Goal: Information Seeking & Learning: Learn about a topic

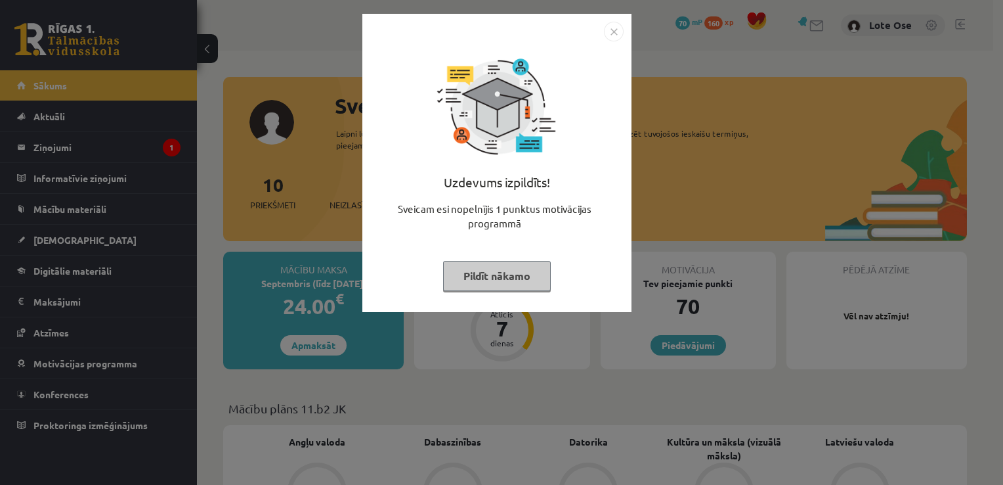
click at [494, 288] on button "Pildīt nākamo" at bounding box center [497, 276] width 108 height 30
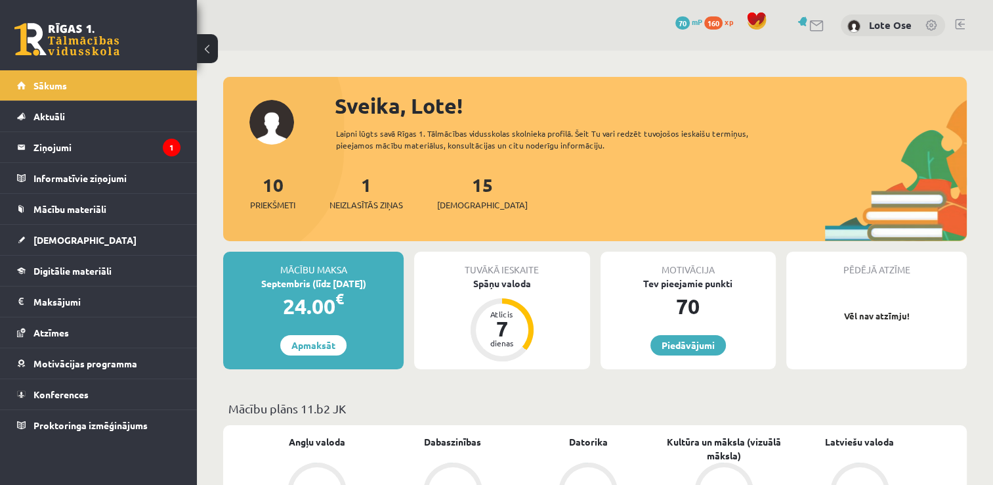
click at [494, 288] on div "Spāņu valoda" at bounding box center [501, 283] width 175 height 14
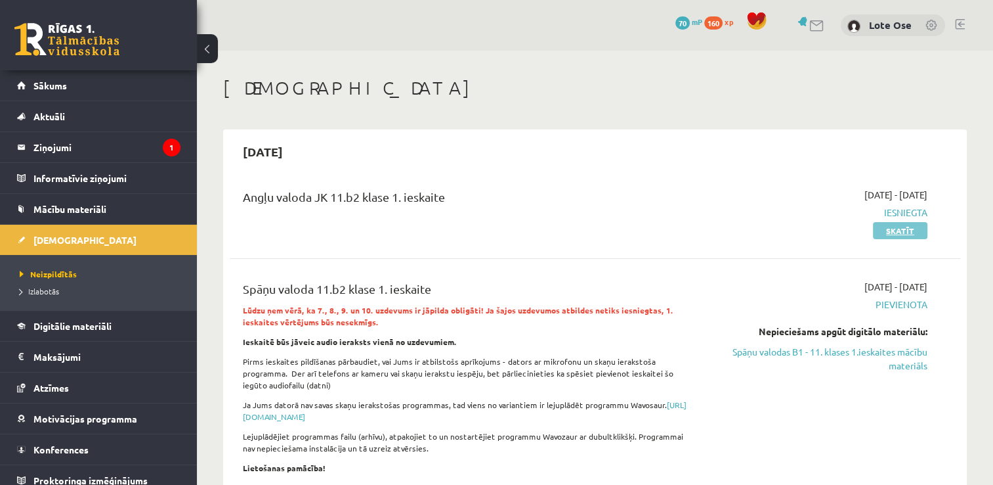
click at [886, 234] on link "Skatīt" at bounding box center [900, 230] width 54 height 17
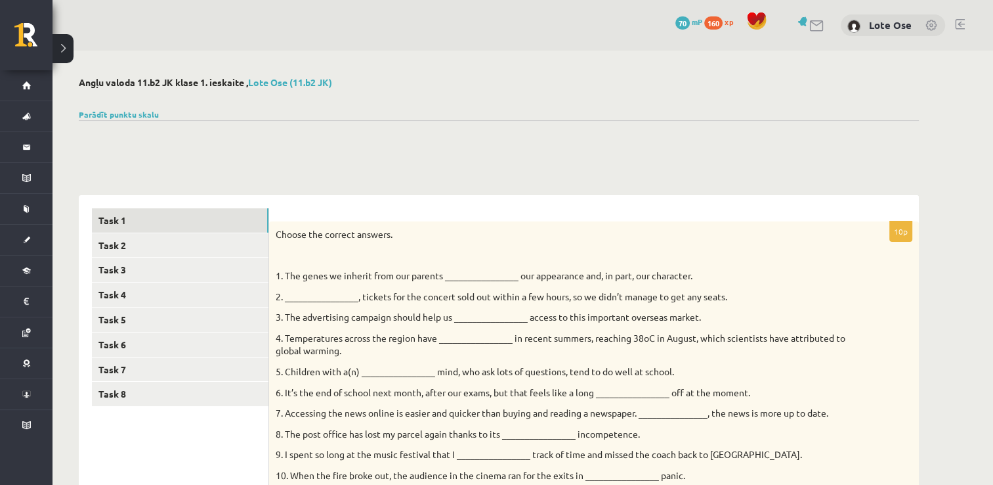
click at [58, 48] on button at bounding box center [63, 48] width 21 height 29
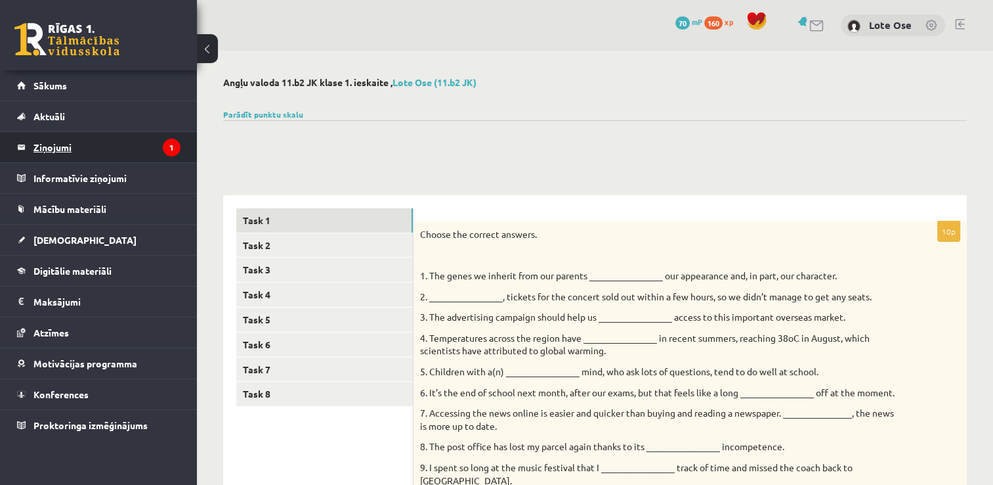
click at [66, 154] on legend "Ziņojumi 1" at bounding box center [106, 147] width 147 height 30
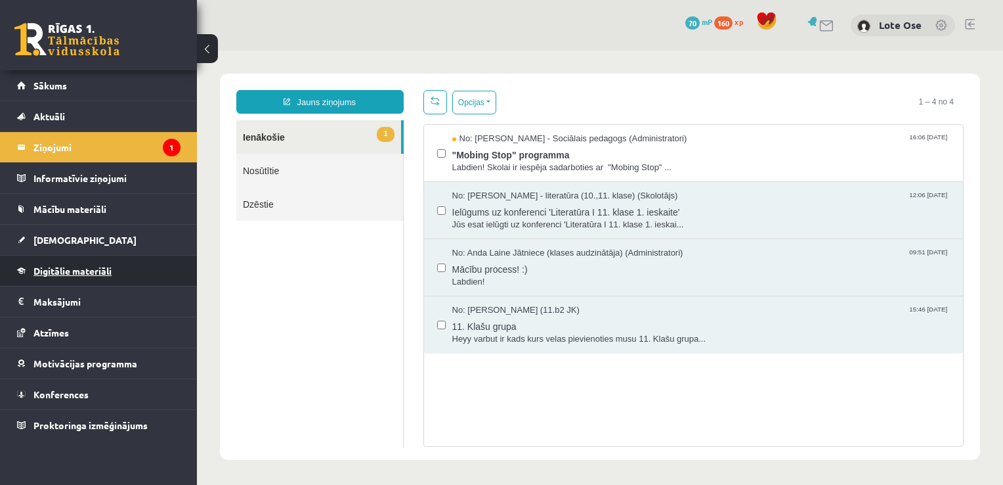
click at [70, 274] on link "Digitālie materiāli" at bounding box center [98, 270] width 163 height 30
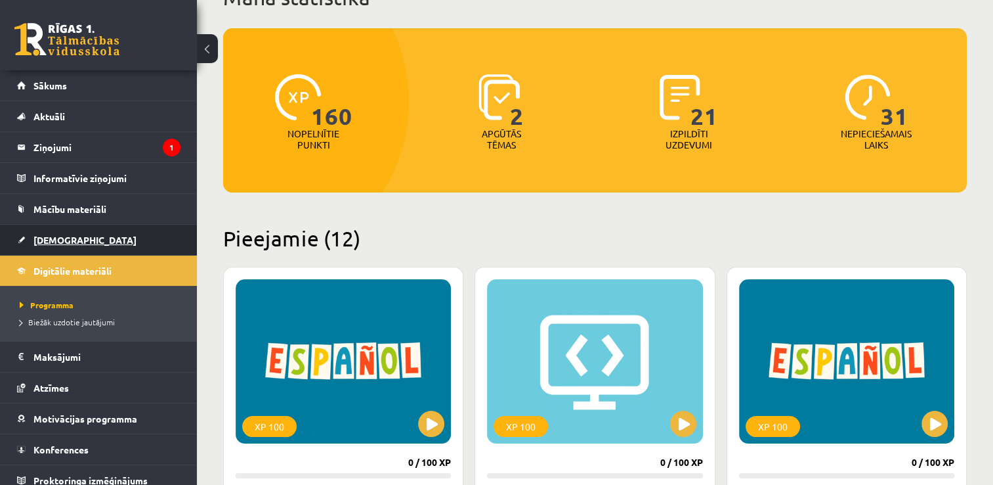
scroll to position [108, 0]
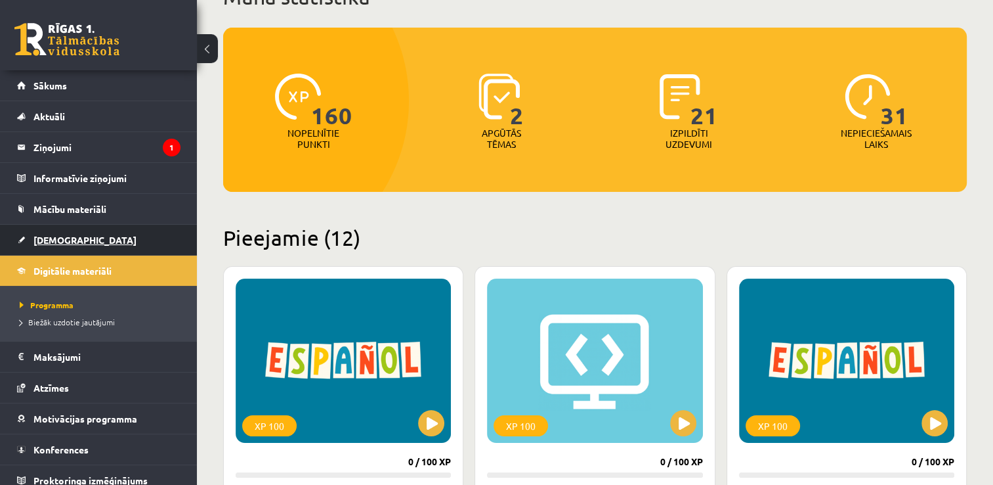
click at [53, 242] on span "[DEMOGRAPHIC_DATA]" at bounding box center [84, 240] width 103 height 12
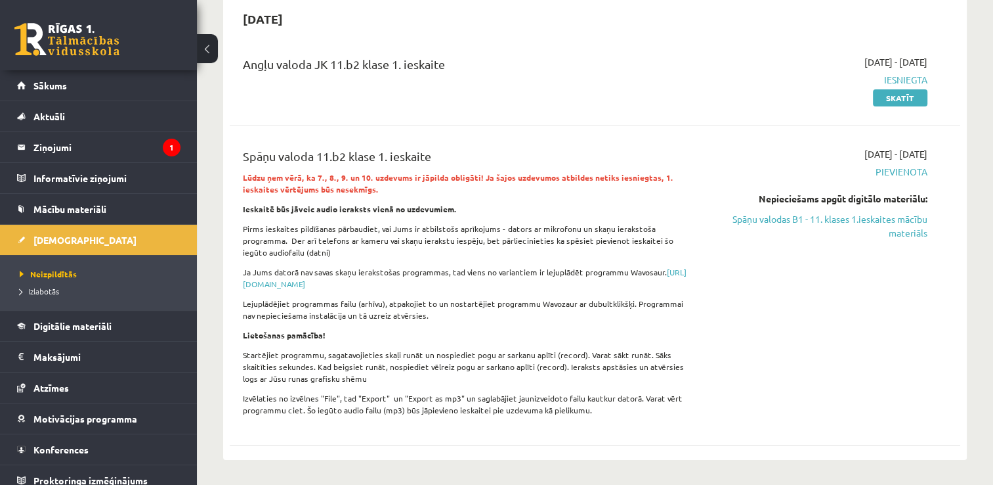
scroll to position [131, 0]
click at [874, 228] on link "Spāņu valodas B1 - 11. klases 1.ieskaites mācību materiāls" at bounding box center [819, 227] width 215 height 28
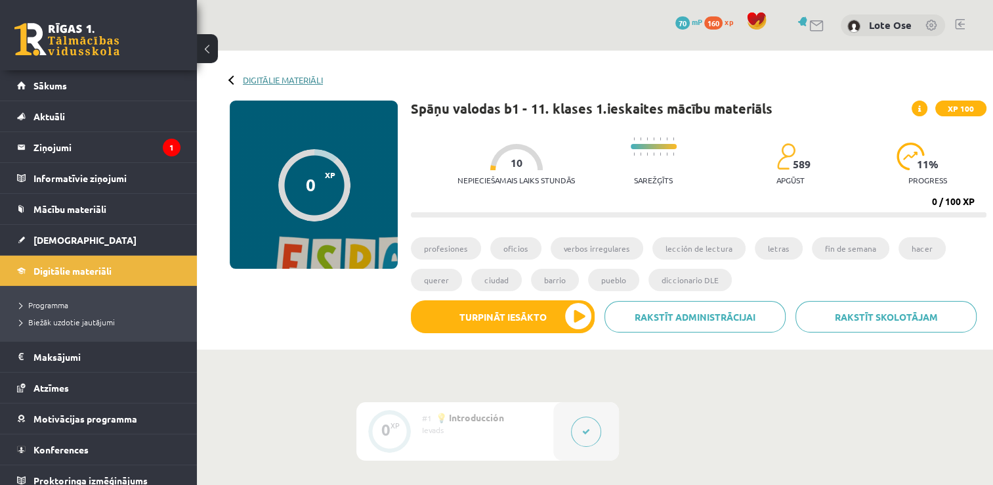
click at [269, 77] on link "Digitālie materiāli" at bounding box center [283, 80] width 80 height 10
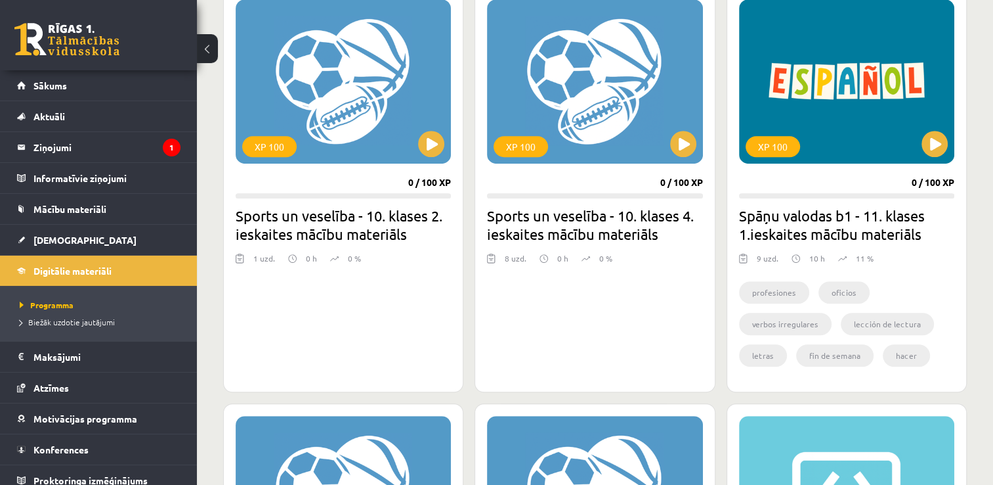
scroll to position [822, 0]
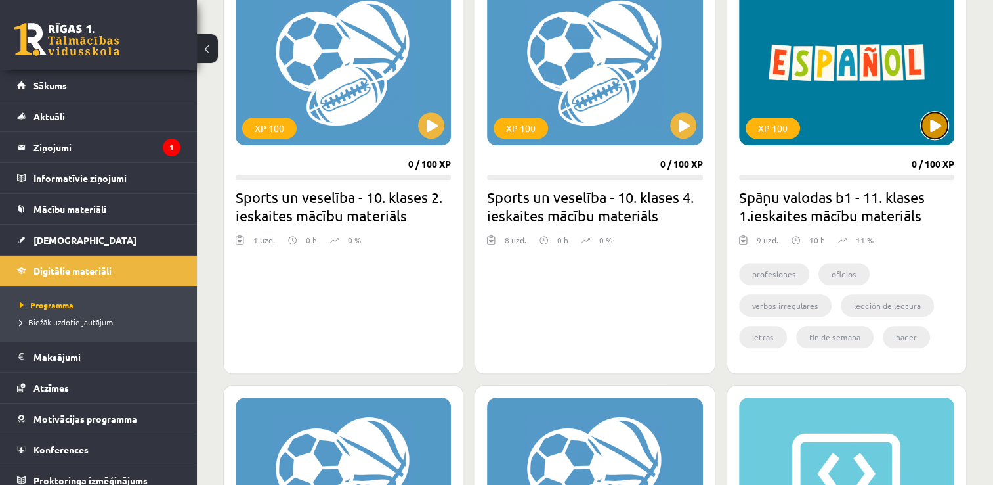
click at [936, 130] on button at bounding box center [935, 125] width 26 height 26
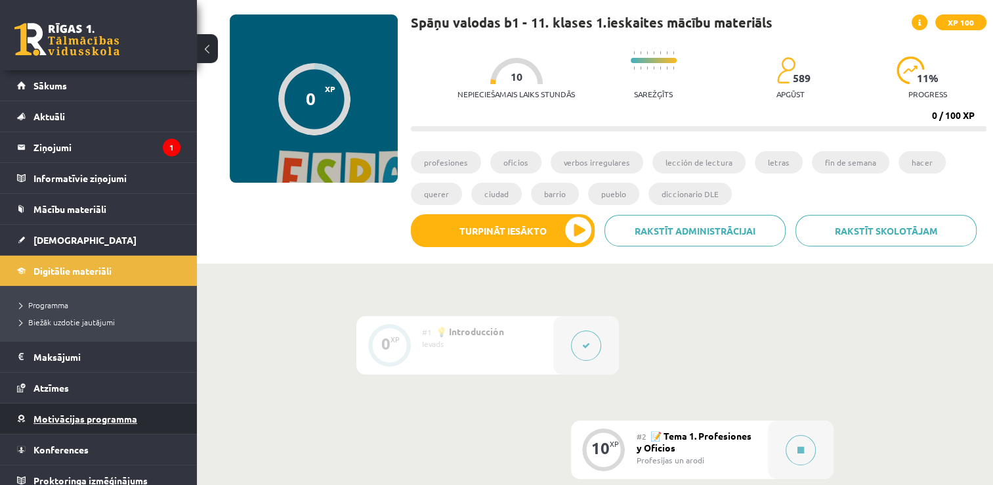
scroll to position [9, 0]
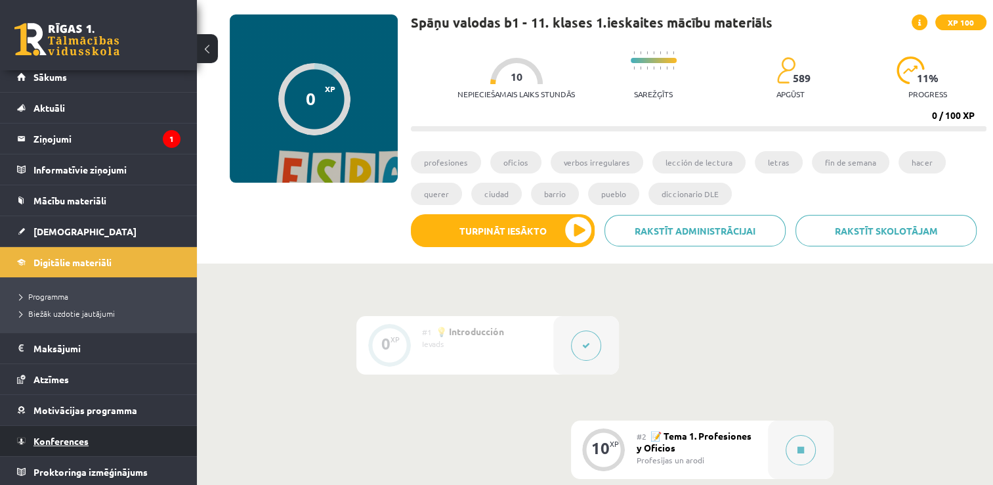
click at [70, 438] on span "Konferences" at bounding box center [60, 441] width 55 height 12
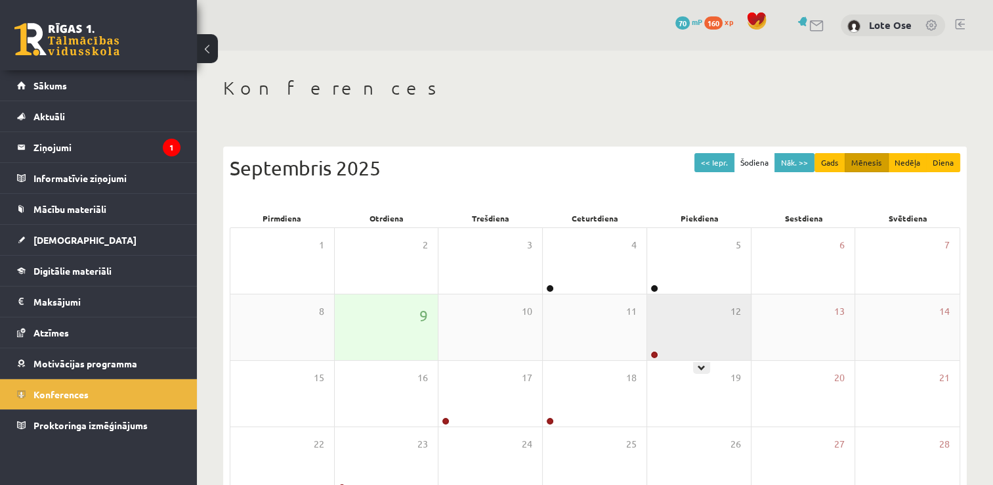
click at [680, 314] on div "12" at bounding box center [699, 327] width 104 height 66
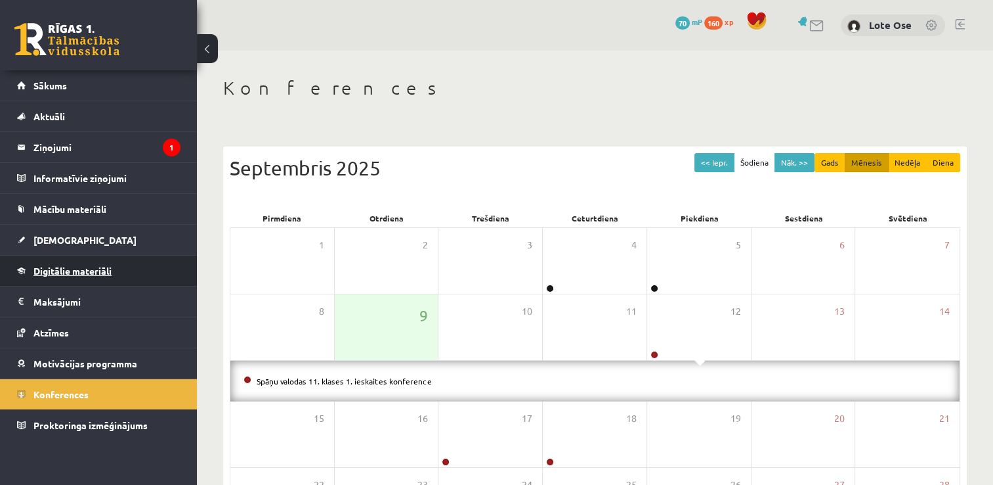
click at [66, 265] on span "Digitālie materiāli" at bounding box center [72, 271] width 78 height 12
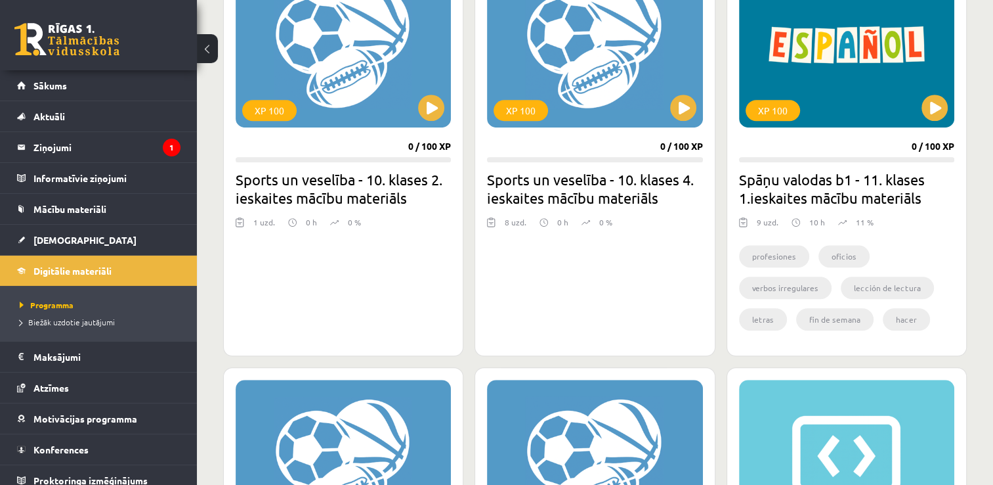
scroll to position [860, 0]
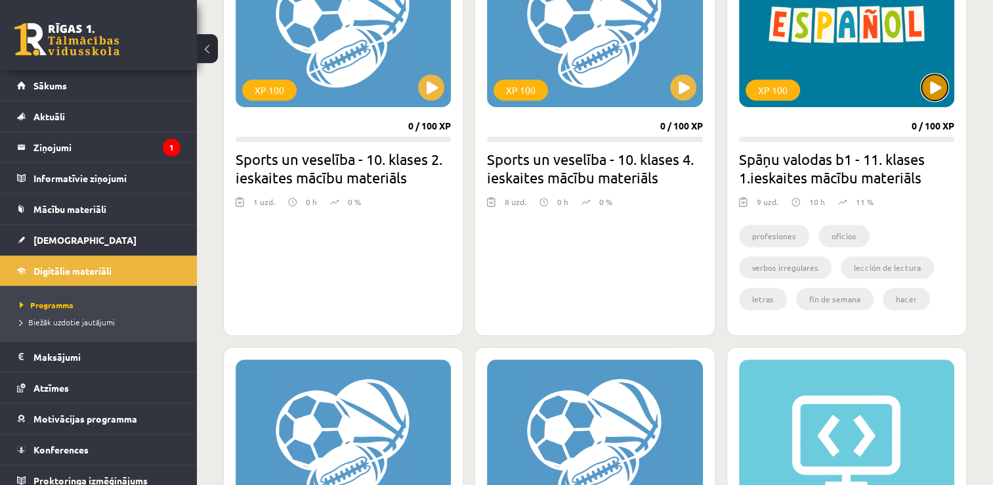
click at [932, 85] on button at bounding box center [935, 87] width 26 height 26
click at [60, 232] on link "[DEMOGRAPHIC_DATA]" at bounding box center [98, 240] width 163 height 30
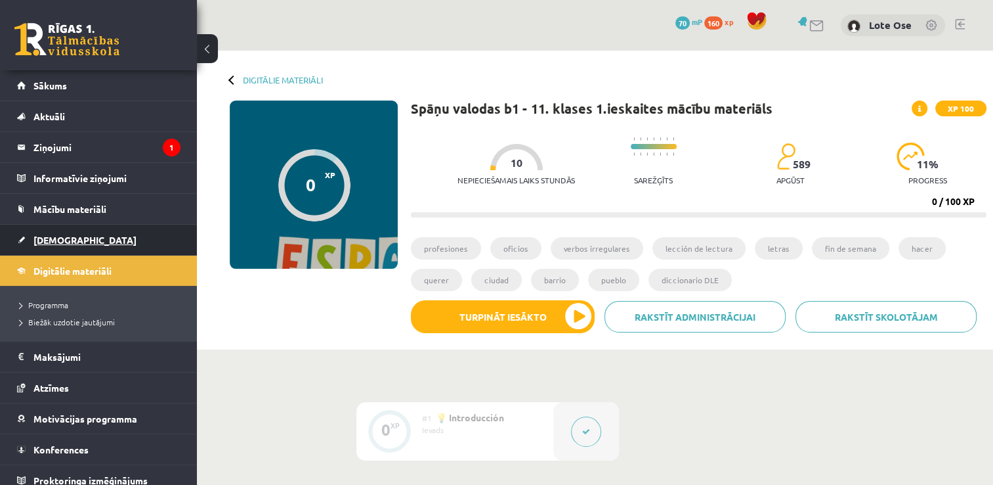
click at [60, 235] on span "[DEMOGRAPHIC_DATA]" at bounding box center [84, 240] width 103 height 12
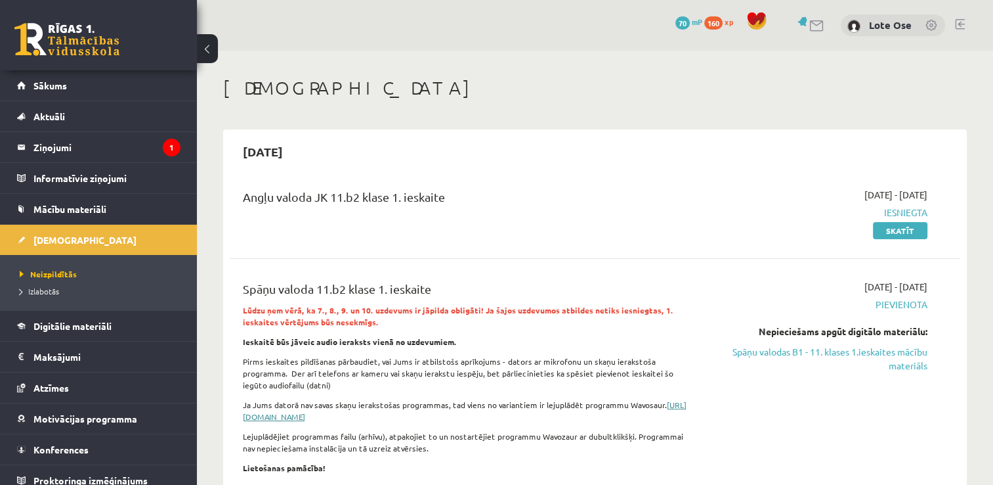
click at [326, 418] on link "[URL][DOMAIN_NAME]" at bounding box center [465, 410] width 444 height 22
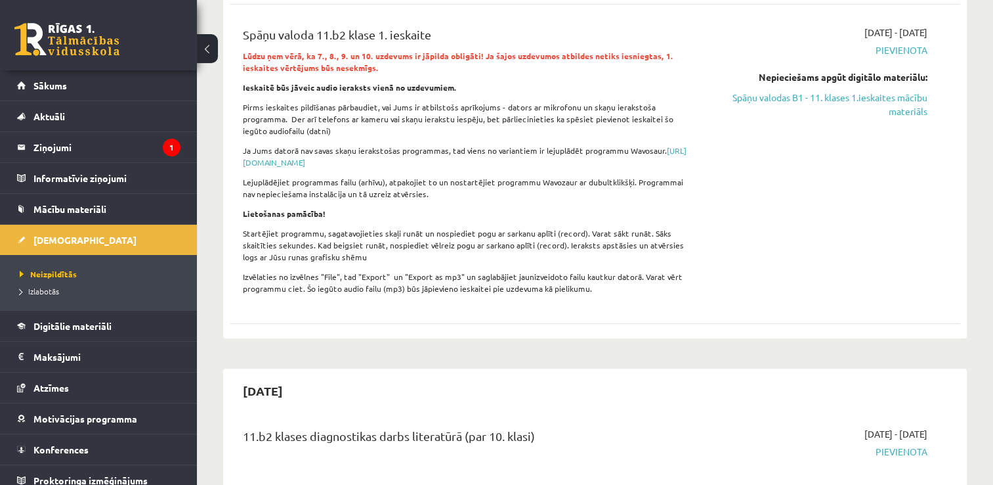
scroll to position [255, 0]
click at [75, 323] on span "Digitālie materiāli" at bounding box center [72, 326] width 78 height 12
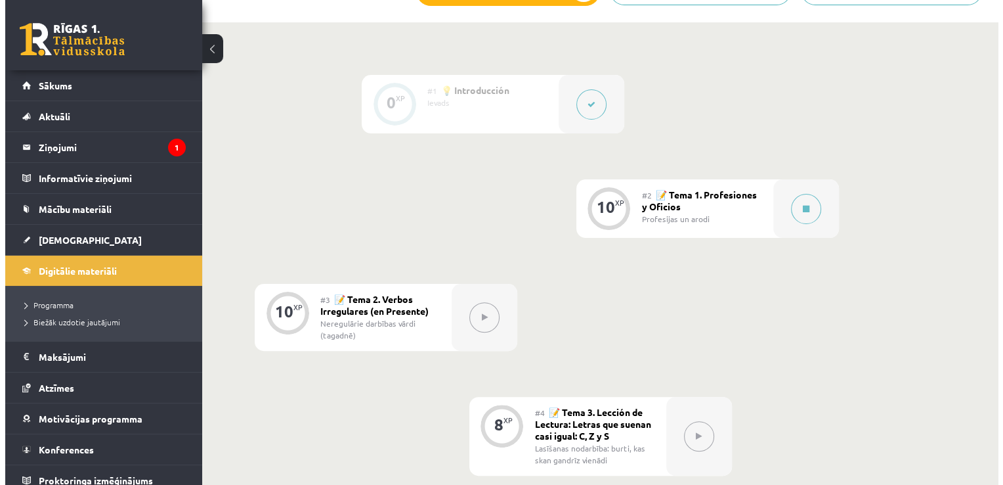
scroll to position [336, 0]
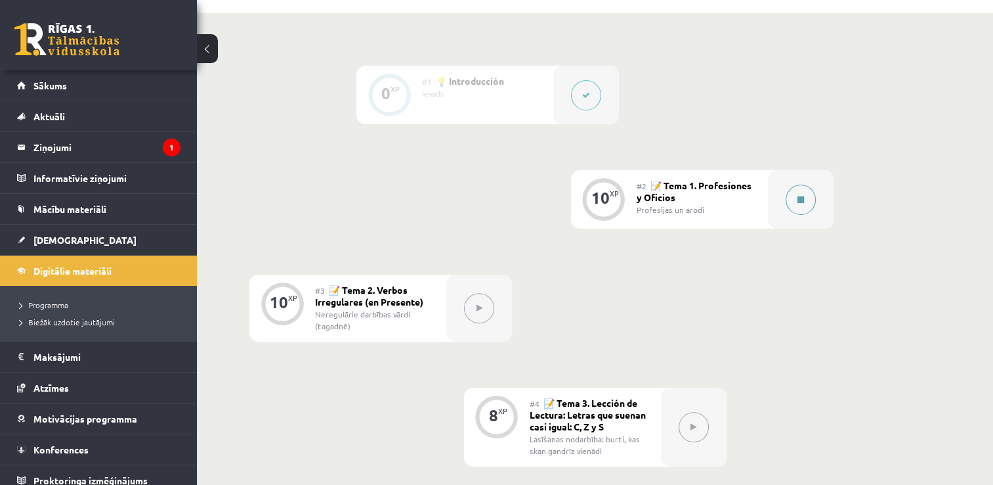
click at [810, 197] on button at bounding box center [801, 199] width 30 height 30
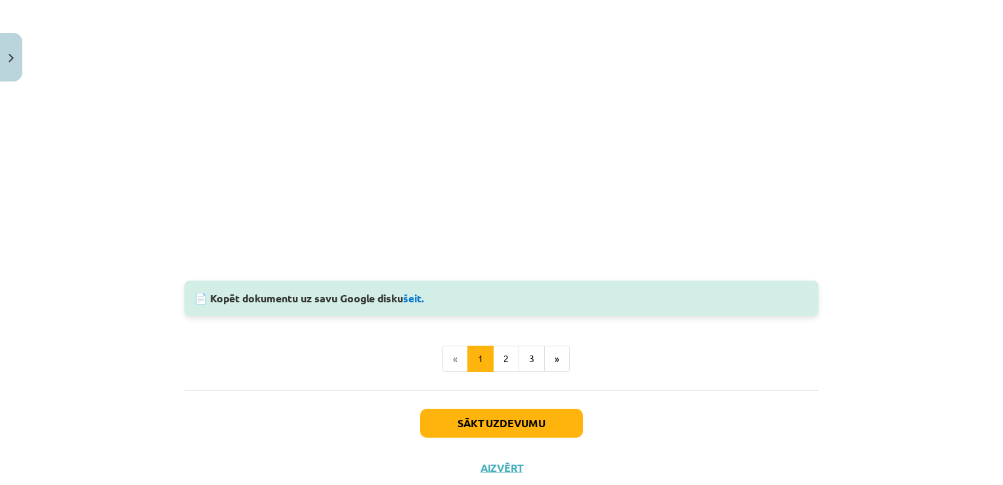
scroll to position [1359, 0]
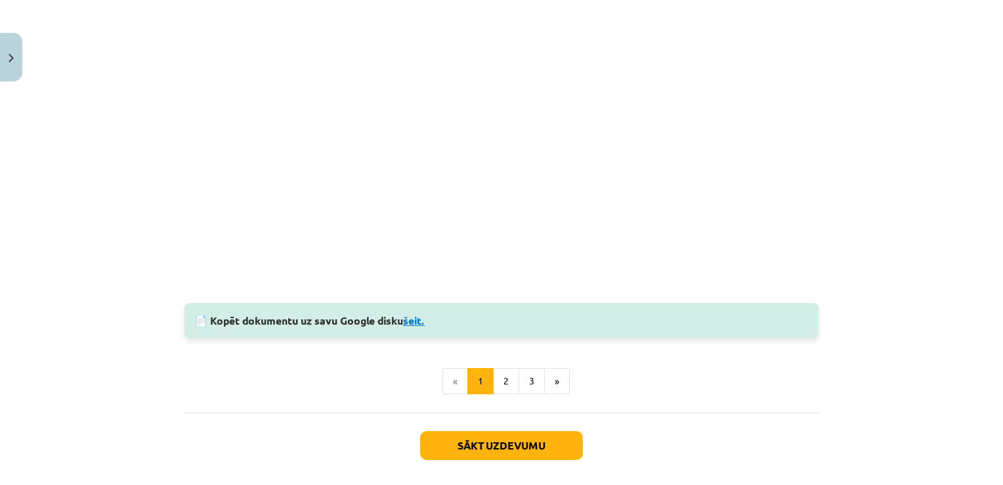
click at [418, 319] on link "šeit." at bounding box center [414, 320] width 22 height 14
click at [535, 446] on button "Sākt uzdevumu" at bounding box center [501, 445] width 163 height 29
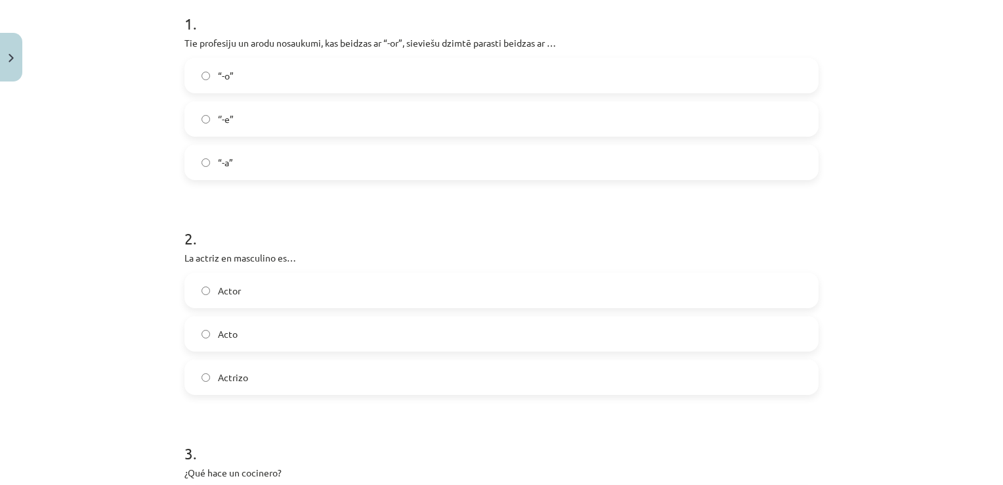
scroll to position [269, 0]
click at [329, 162] on label "“-a”" at bounding box center [502, 162] width 632 height 33
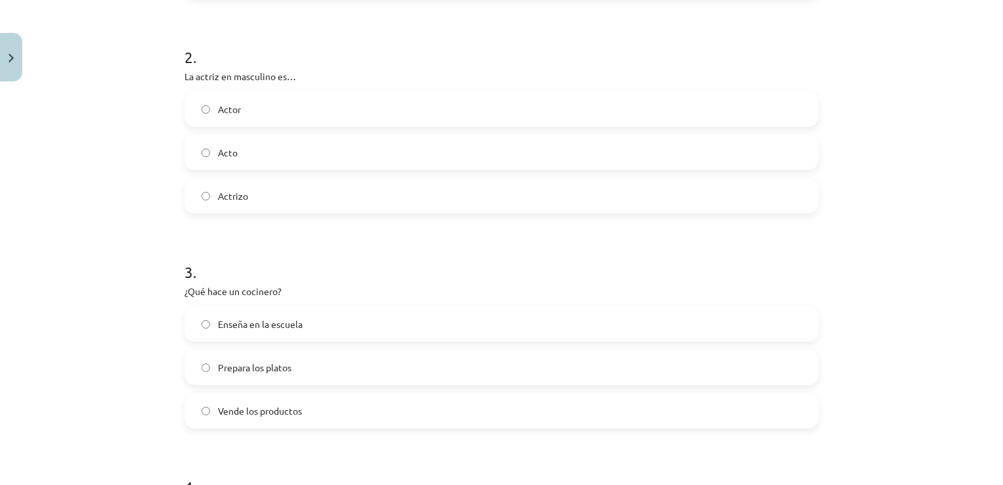
scroll to position [450, 0]
click at [378, 100] on label "Actor" at bounding box center [502, 109] width 632 height 33
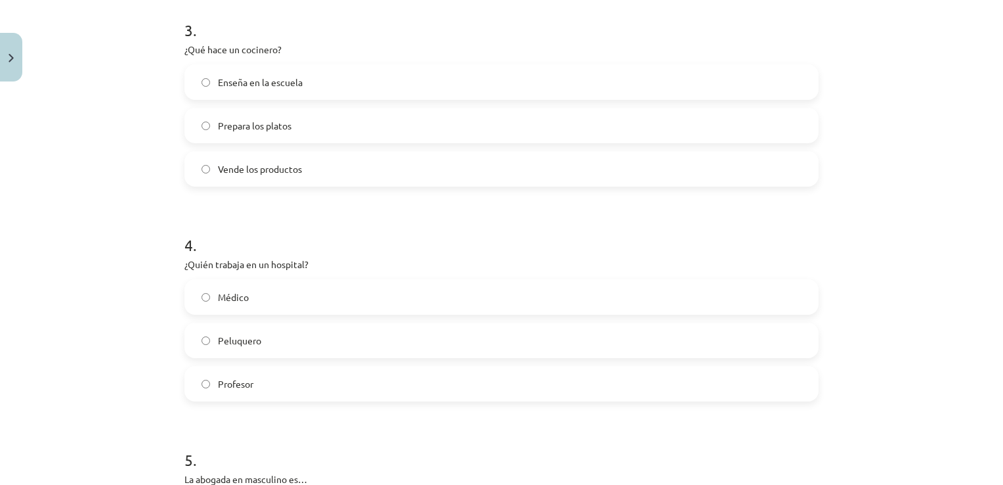
scroll to position [692, 0]
click at [312, 127] on label "Prepara los platos" at bounding box center [502, 126] width 632 height 33
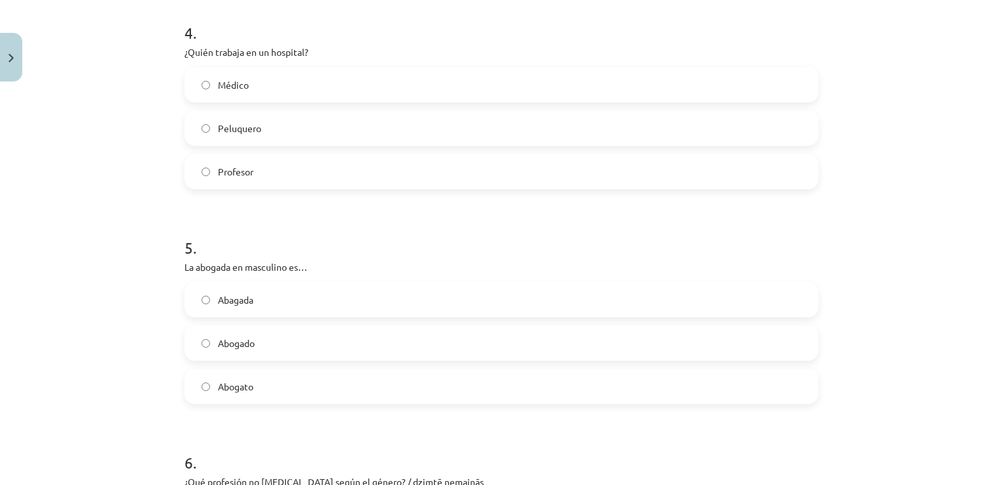
scroll to position [907, 0]
click at [280, 83] on label "Médico" at bounding box center [502, 82] width 632 height 33
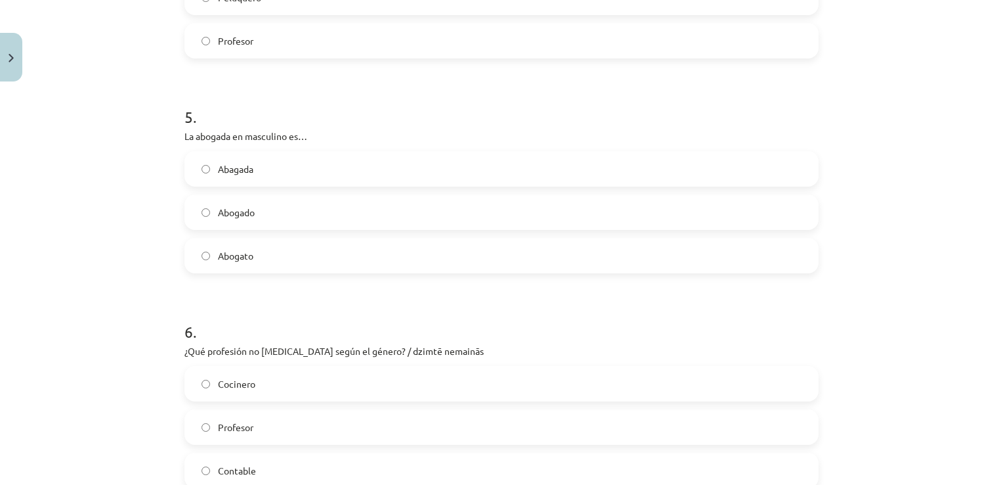
scroll to position [1037, 0]
click at [264, 206] on label "Abogado" at bounding box center [502, 210] width 632 height 33
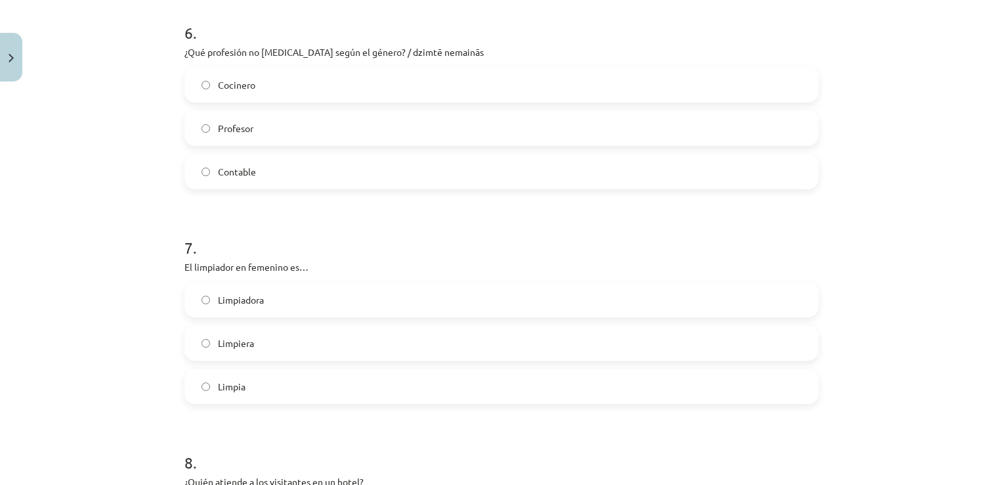
scroll to position [1334, 0]
click at [258, 167] on label "Contable" at bounding box center [502, 171] width 632 height 33
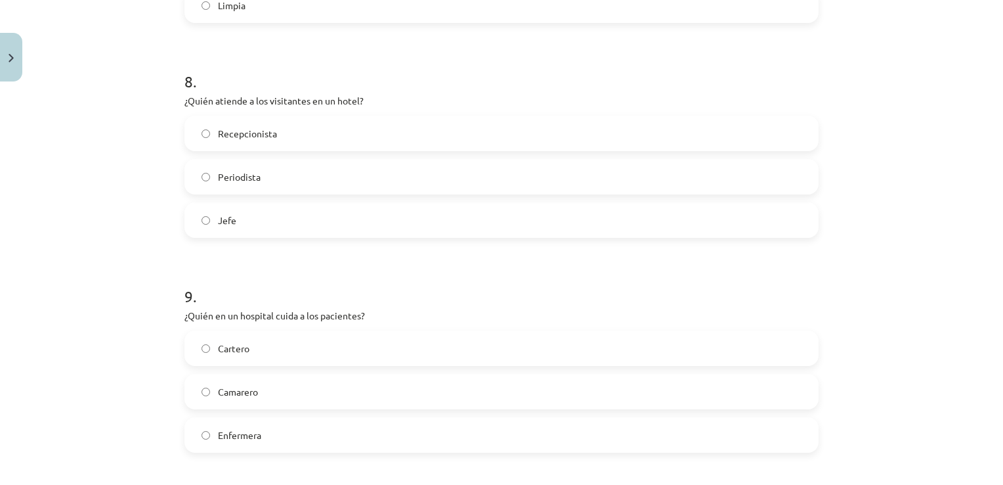
scroll to position [1715, 0]
click at [269, 130] on span "Recepcionista" at bounding box center [247, 134] width 59 height 14
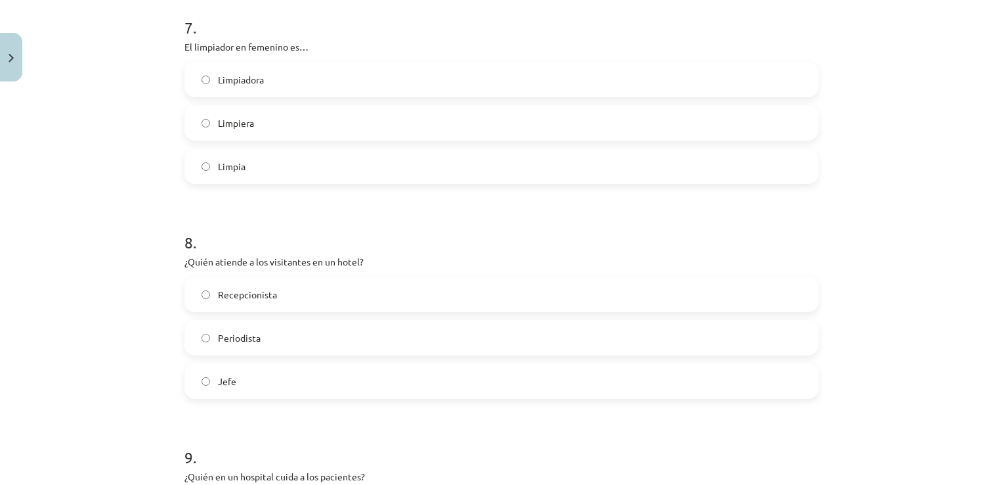
scroll to position [1410, 0]
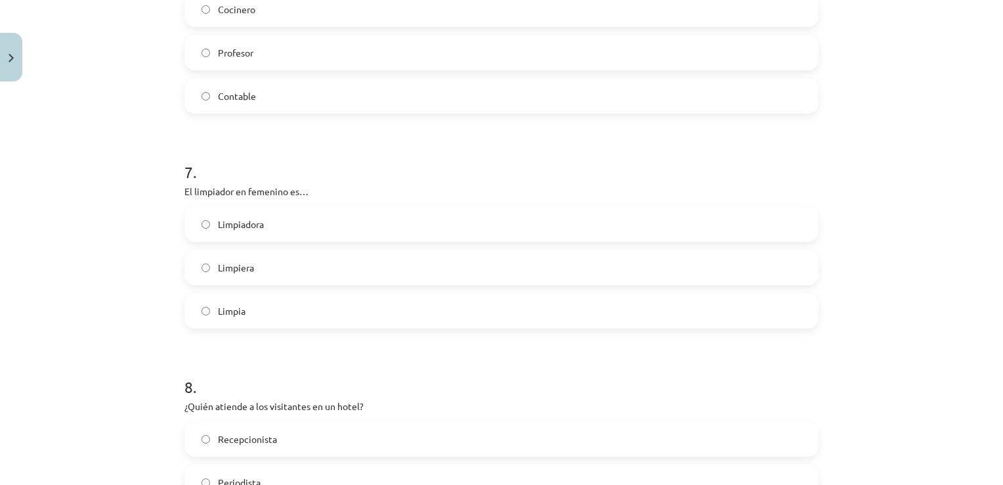
click at [252, 225] on span "Limpiadora" at bounding box center [241, 224] width 46 height 14
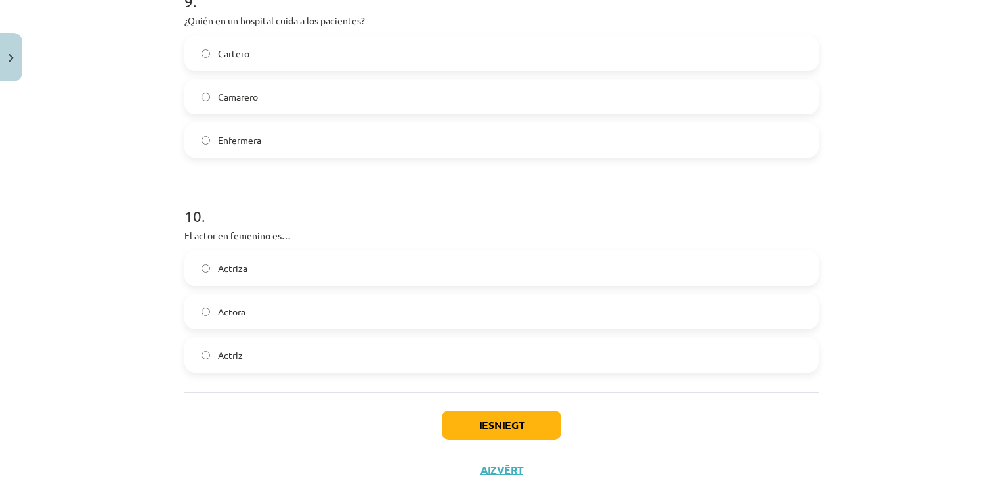
scroll to position [2011, 0]
click at [242, 144] on span "Enfermera" at bounding box center [239, 139] width 43 height 14
click at [241, 351] on label "Actriz" at bounding box center [502, 353] width 632 height 33
click at [460, 417] on button "Iesniegt" at bounding box center [501, 423] width 119 height 29
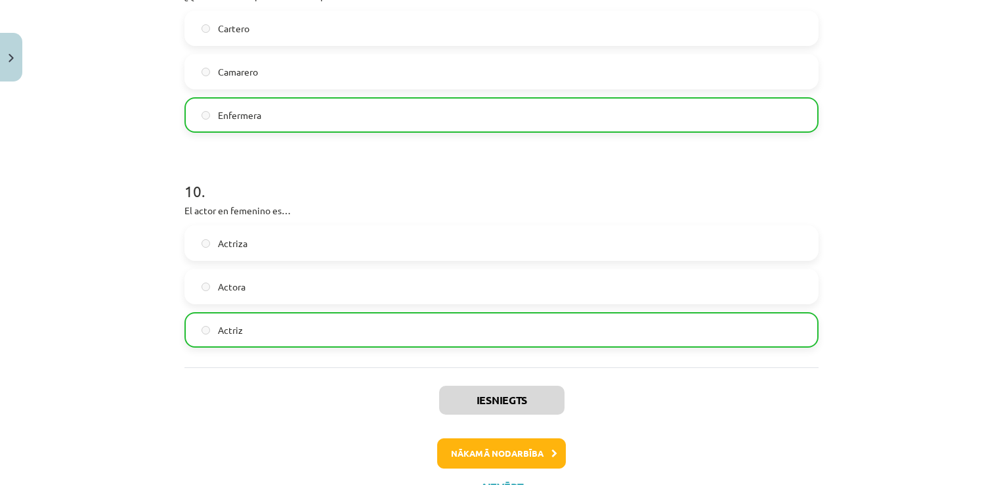
scroll to position [2090, 0]
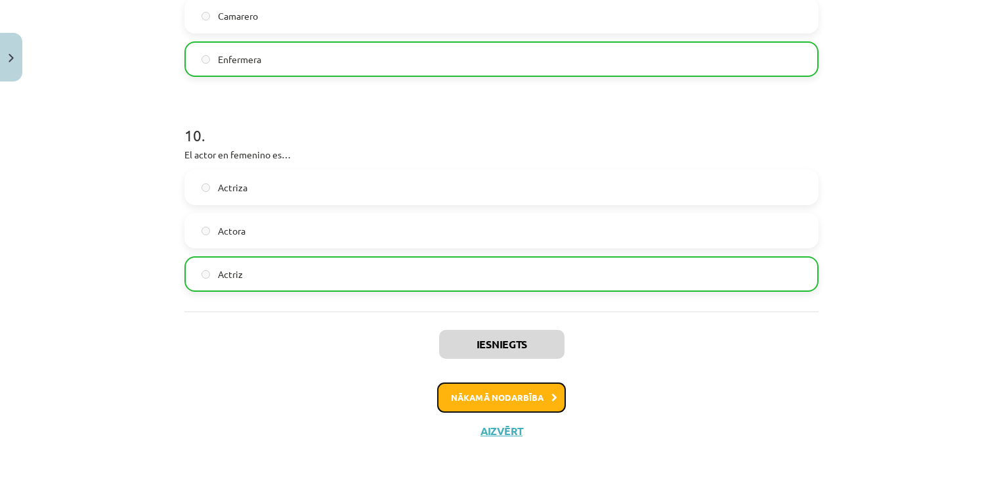
click at [486, 404] on button "Nākamā nodarbība" at bounding box center [501, 397] width 129 height 30
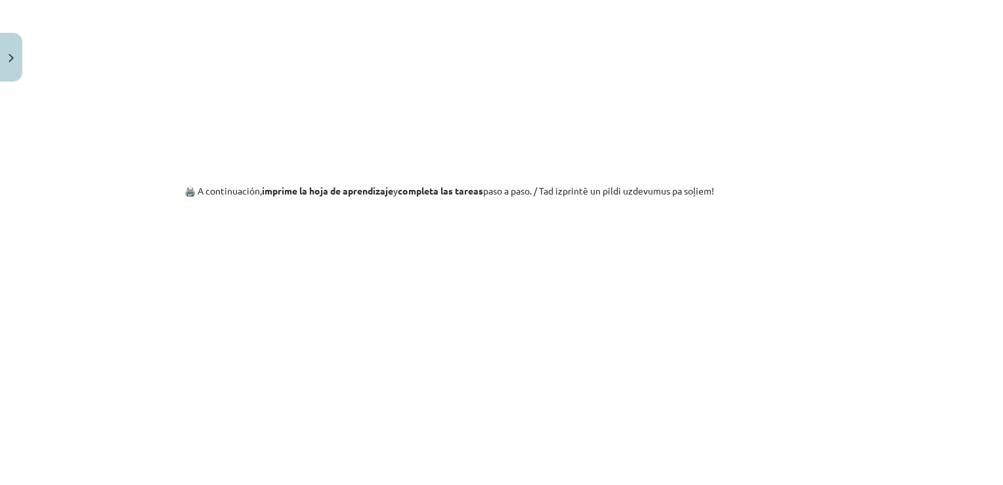
scroll to position [1377, 0]
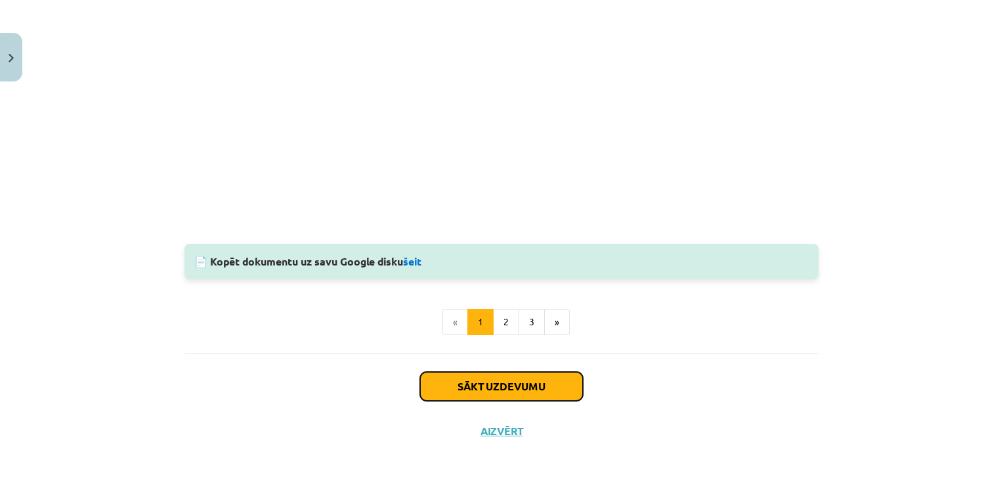
click at [546, 385] on button "Sākt uzdevumu" at bounding box center [501, 386] width 163 height 29
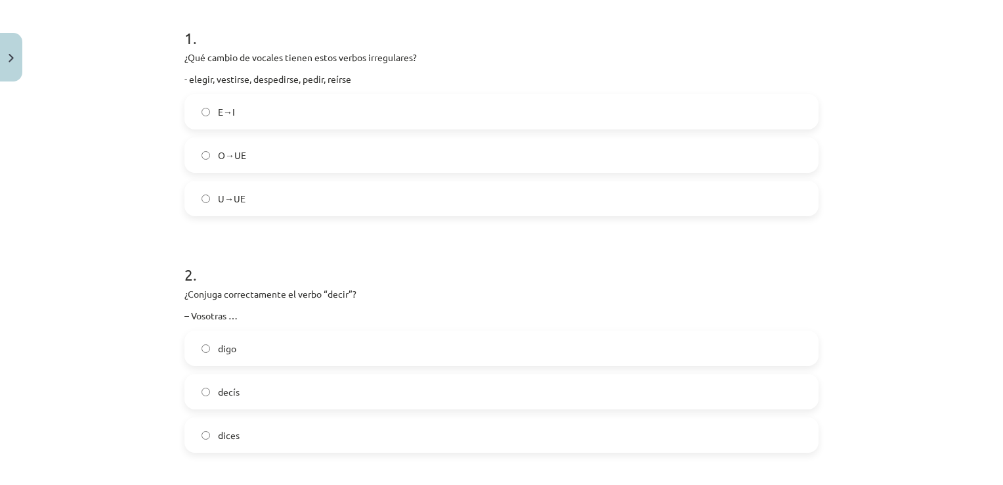
scroll to position [255, 0]
click at [329, 115] on label "E→I" at bounding box center [502, 112] width 632 height 33
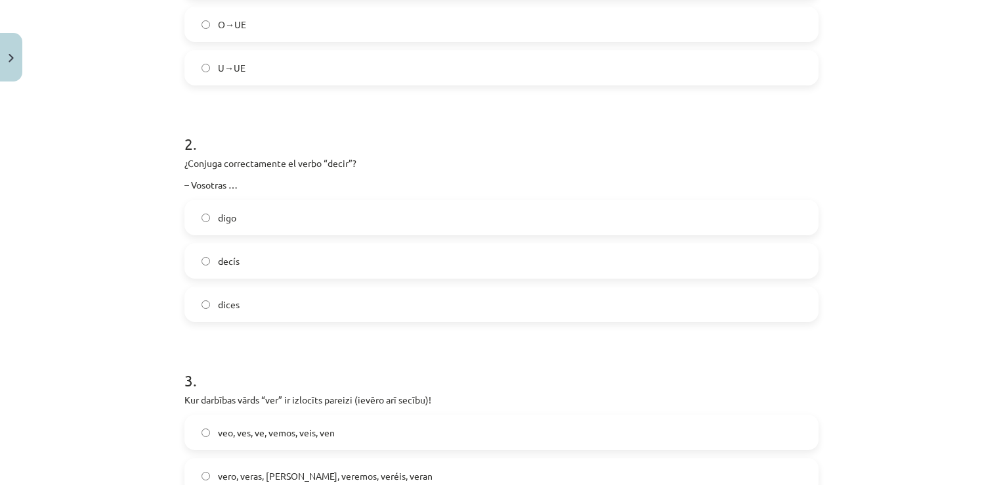
scroll to position [431, 0]
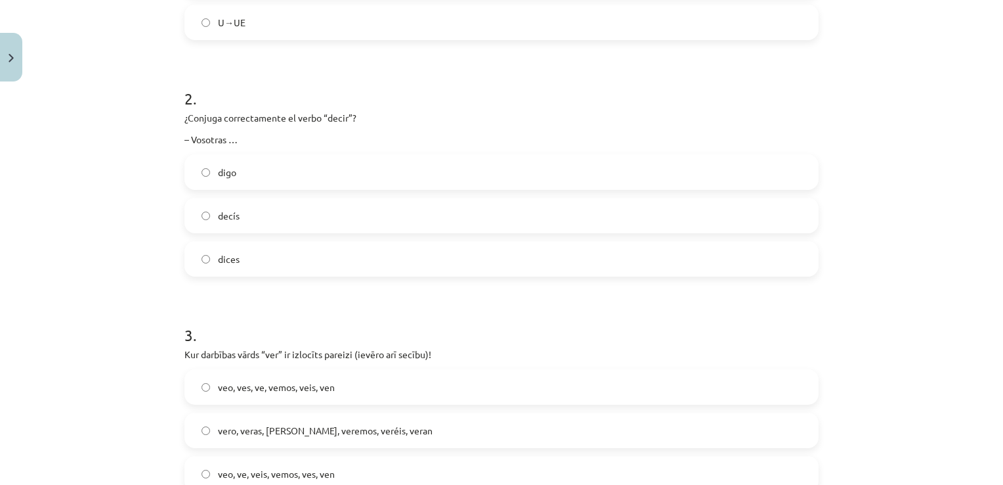
click at [244, 223] on label "decís" at bounding box center [502, 215] width 632 height 33
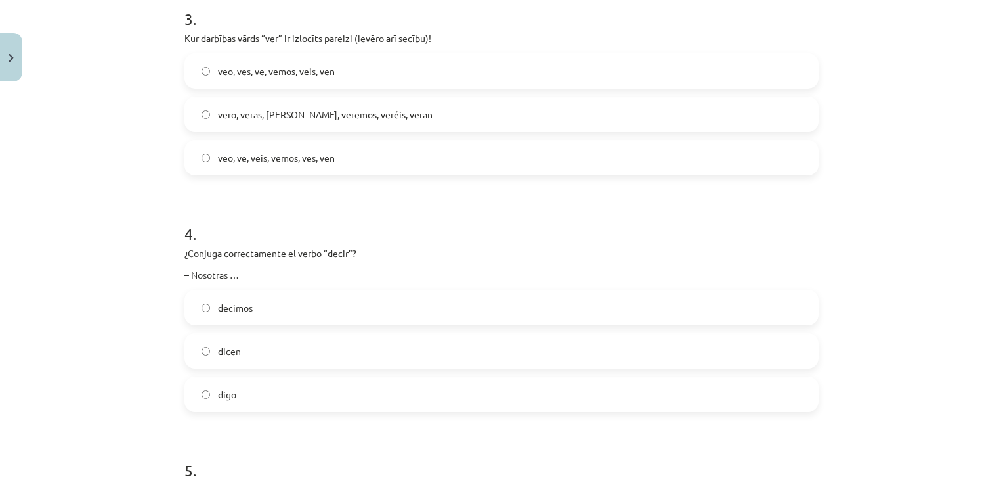
scroll to position [745, 0]
click at [324, 75] on span "veo, ves, ve, vemos, veis, ven" at bounding box center [276, 73] width 117 height 14
click at [246, 314] on span "decimos" at bounding box center [235, 310] width 35 height 14
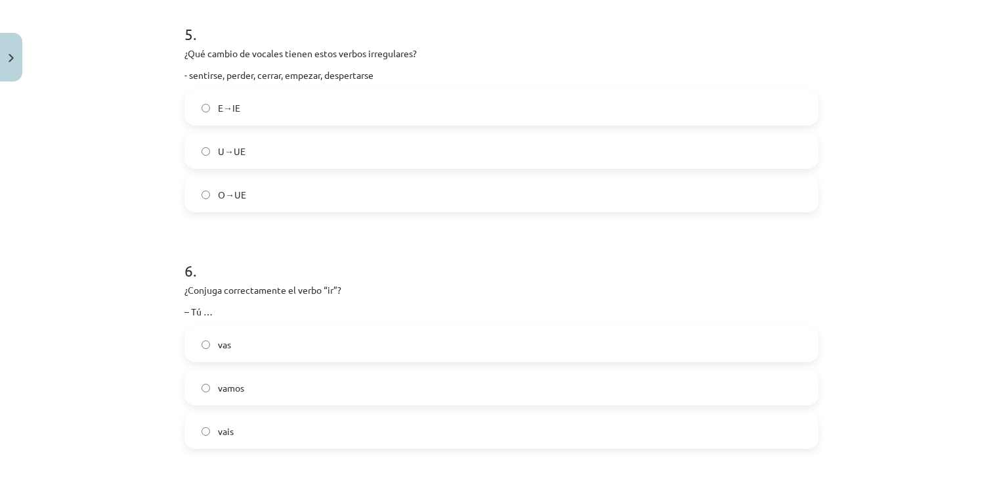
scroll to position [1182, 0]
click at [273, 109] on label "E→IE" at bounding box center [502, 109] width 632 height 33
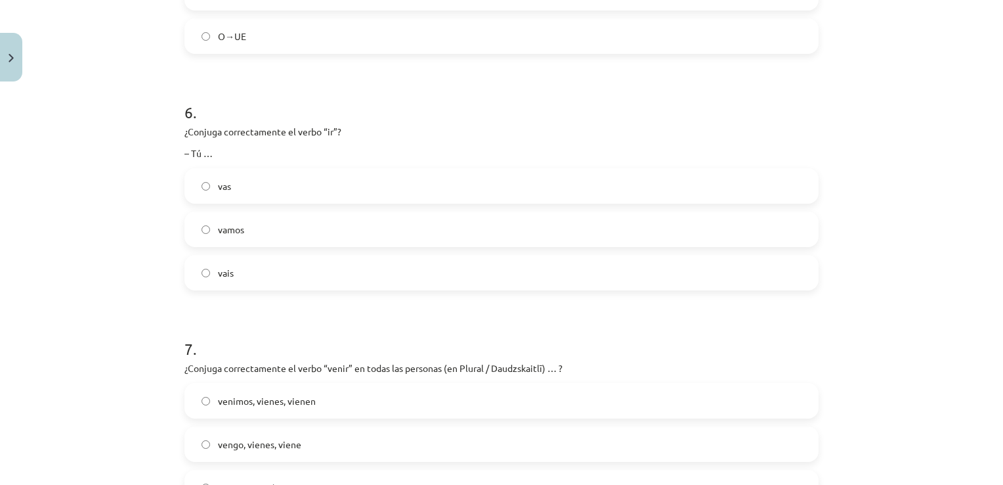
scroll to position [1342, 0]
click at [252, 177] on label "vas" at bounding box center [502, 185] width 632 height 33
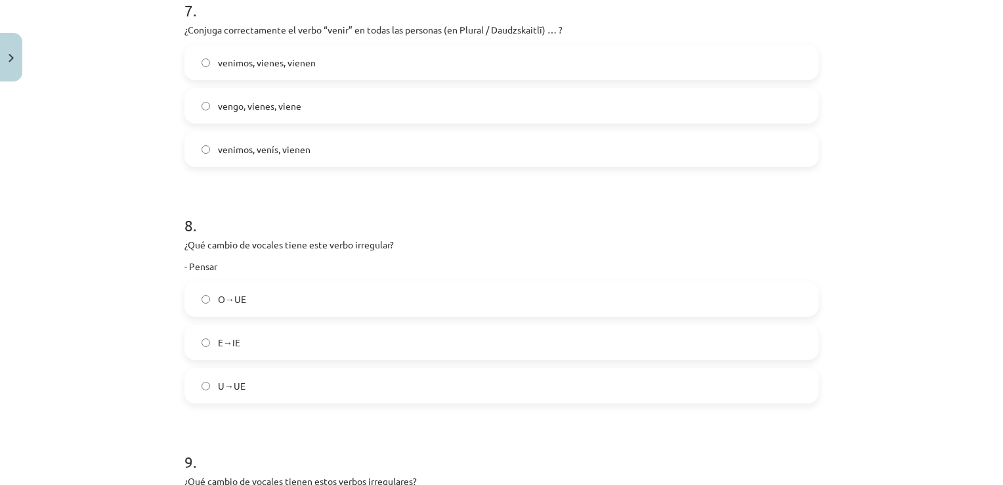
scroll to position [1678, 0]
click at [280, 151] on span "venimos, venís, vienen" at bounding box center [264, 151] width 93 height 14
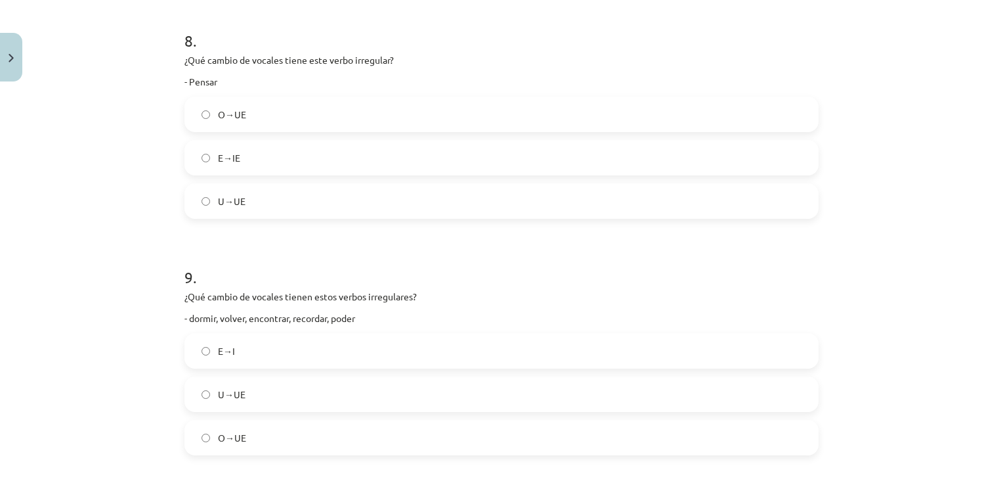
scroll to position [1867, 0]
click at [242, 154] on label "E→IE" at bounding box center [502, 154] width 632 height 33
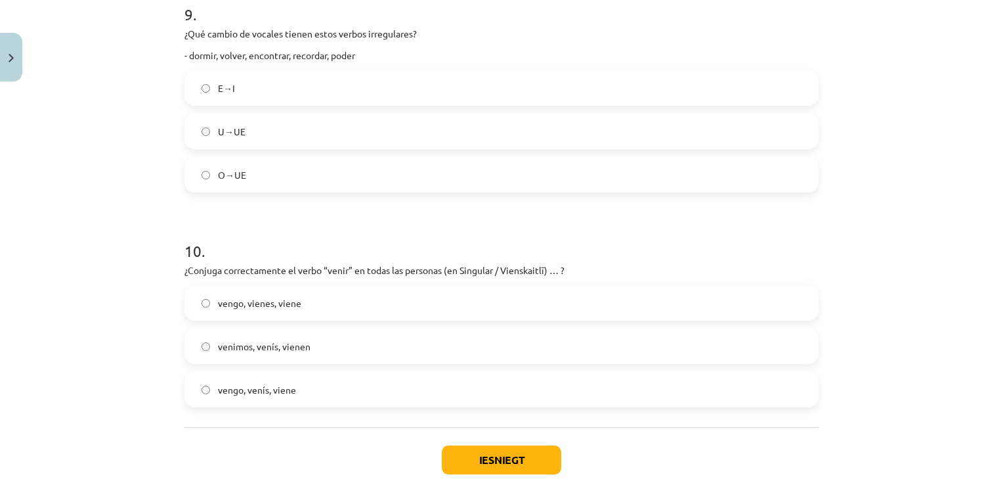
scroll to position [2127, 0]
click at [249, 170] on label "O→UE" at bounding box center [502, 174] width 632 height 33
click at [296, 343] on span "venimos, venís, vienen" at bounding box center [264, 346] width 93 height 14
click at [468, 478] on div "Iesniegt Aizvērt" at bounding box center [501, 472] width 634 height 92
click at [472, 458] on button "Iesniegt" at bounding box center [501, 458] width 119 height 29
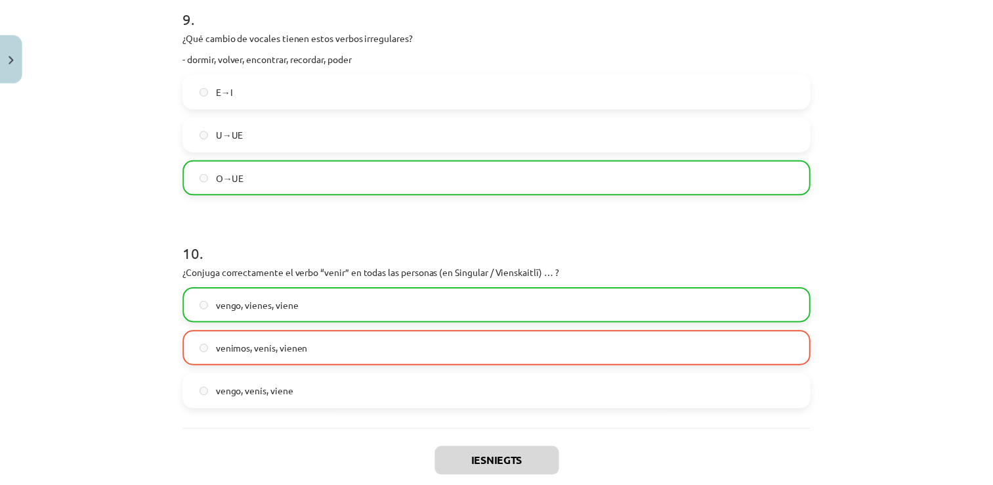
scroll to position [2242, 0]
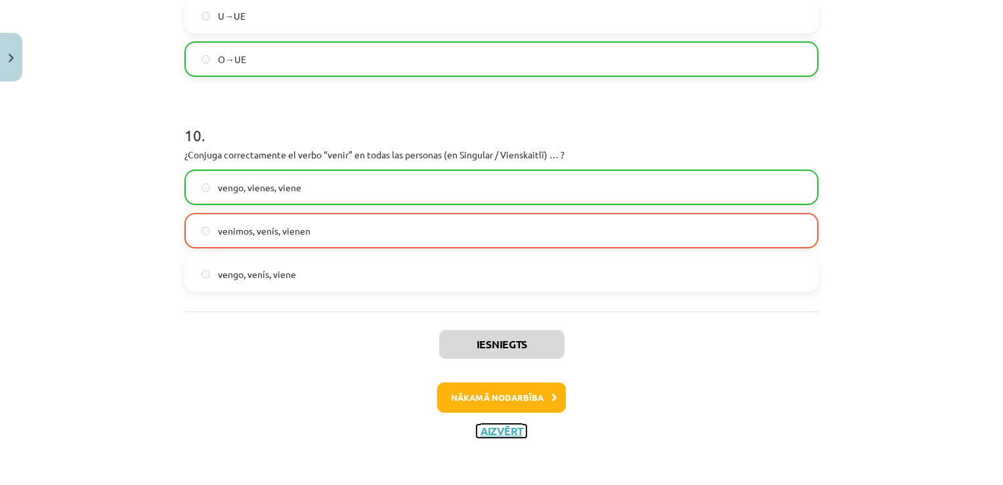
click at [482, 431] on button "Aizvērt" at bounding box center [502, 430] width 50 height 13
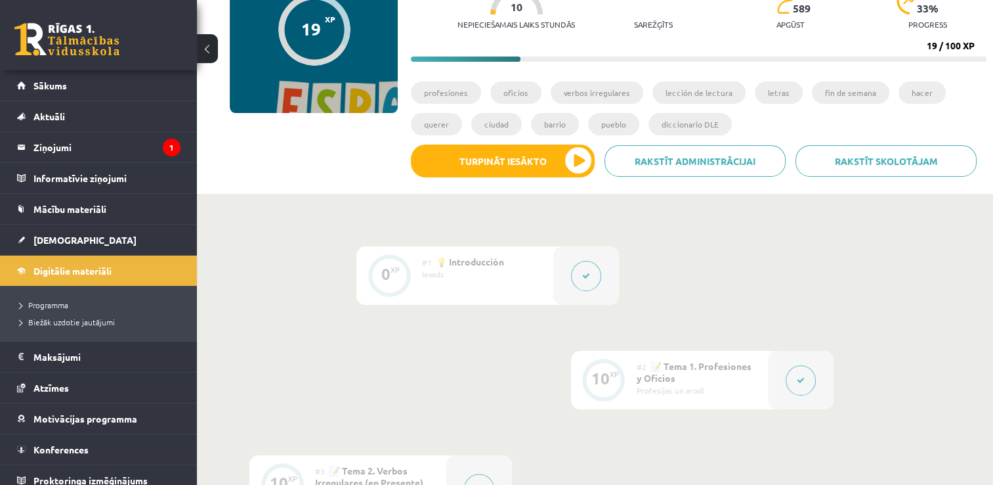
scroll to position [154, 0]
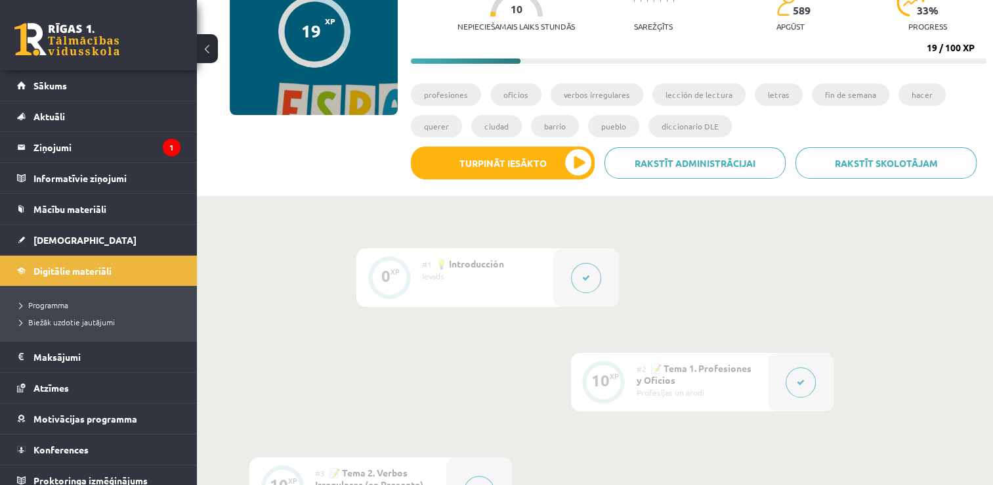
click at [736, 387] on div "Profesijas un arodi" at bounding box center [697, 392] width 121 height 12
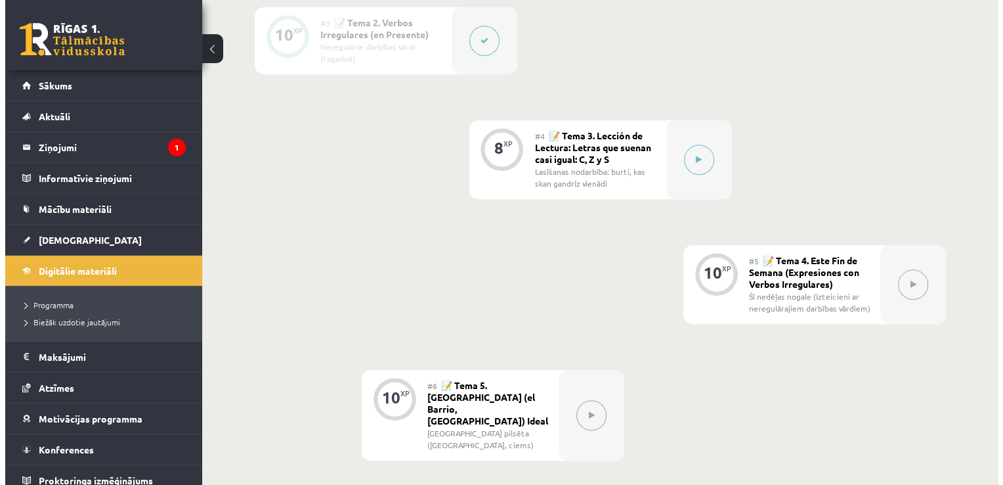
scroll to position [603, 0]
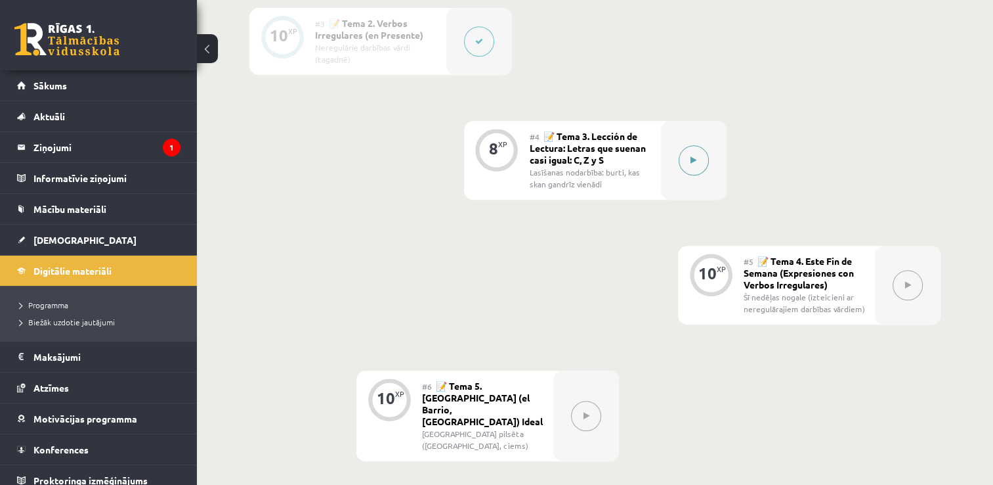
click at [695, 167] on button at bounding box center [694, 160] width 30 height 30
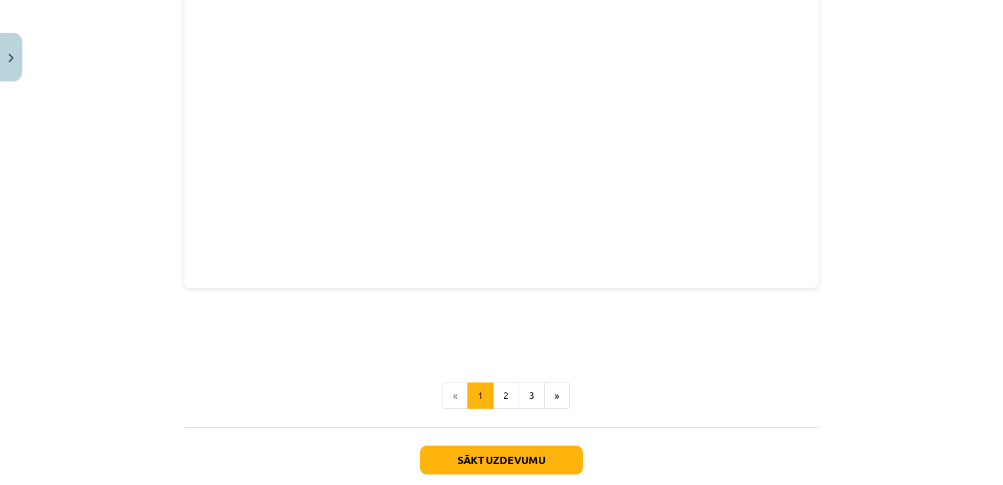
scroll to position [2082, 0]
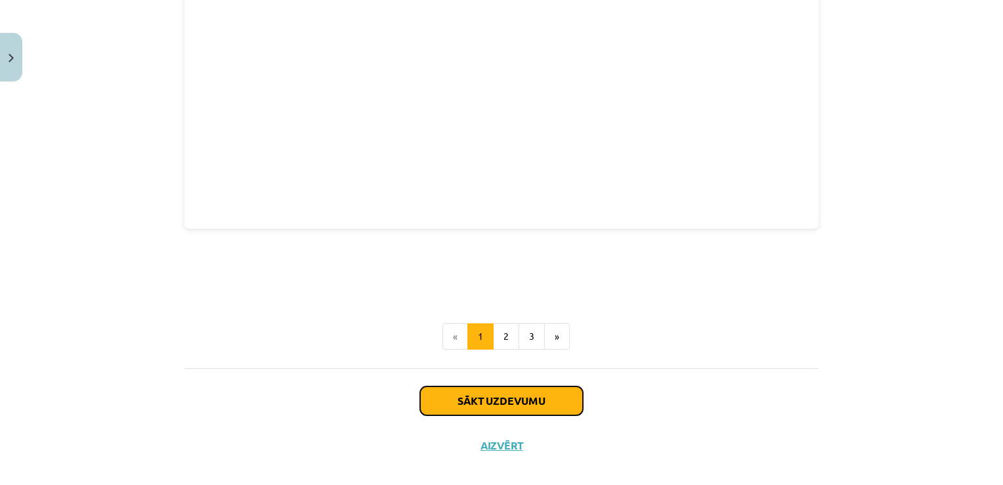
click at [492, 386] on button "Sākt uzdevumu" at bounding box center [501, 400] width 163 height 29
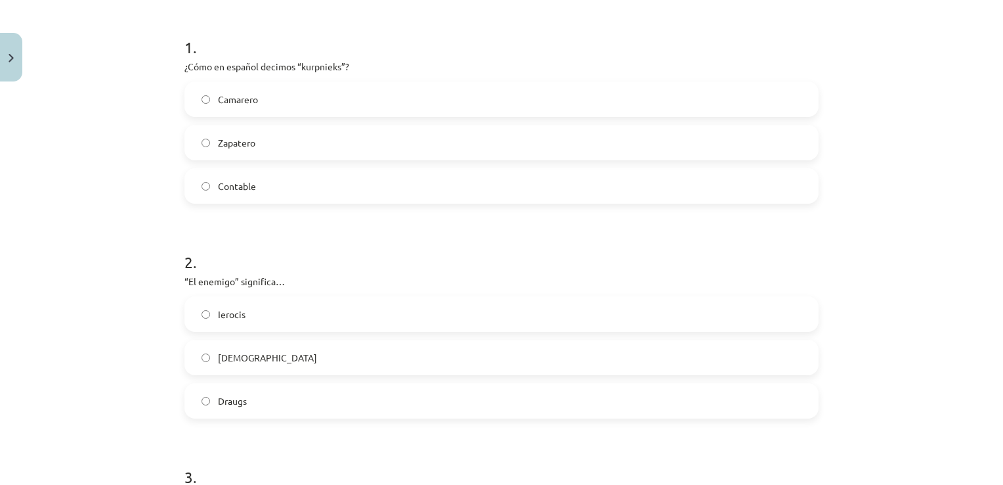
scroll to position [250, 0]
click at [364, 135] on label "Zapatero" at bounding box center [502, 138] width 632 height 33
click at [272, 360] on span "Cuentacuentos" at bounding box center [250, 360] width 64 height 14
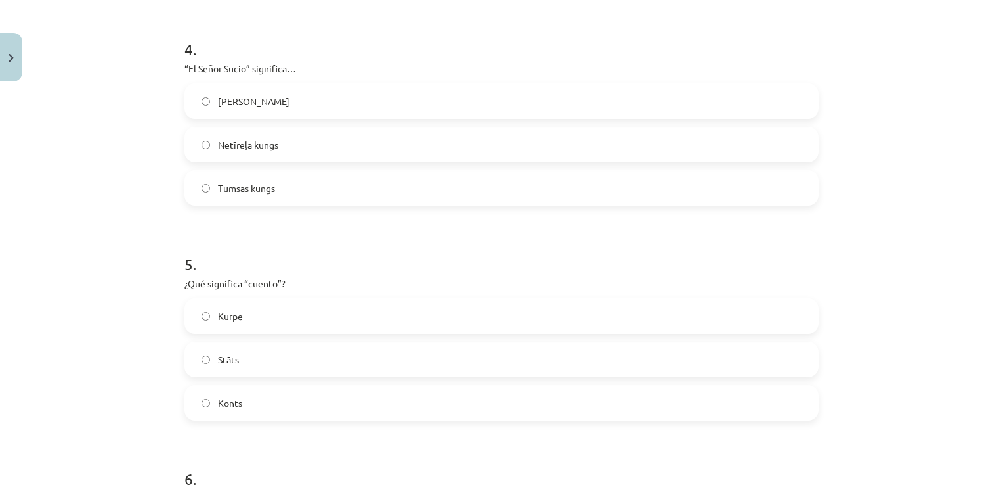
click at [258, 141] on span "Netīreļa kungs" at bounding box center [248, 145] width 60 height 14
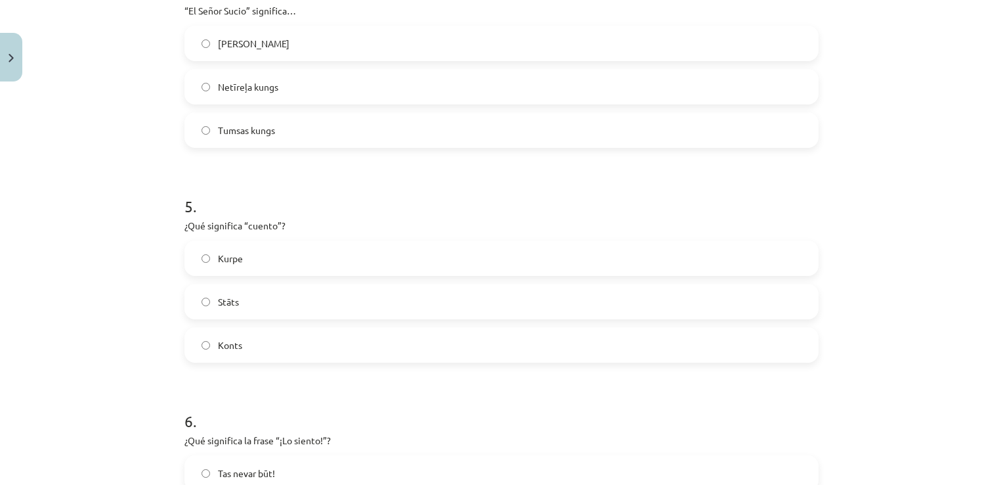
scroll to position [952, 0]
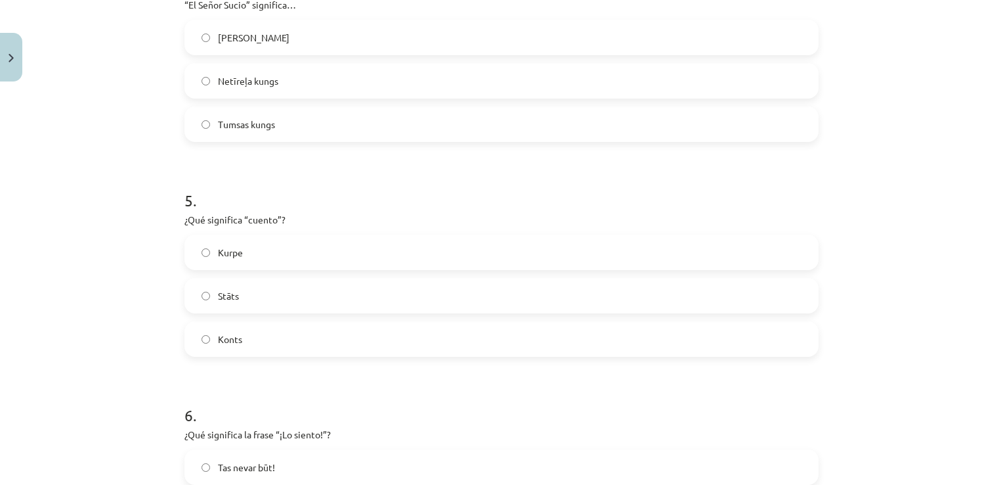
click at [274, 299] on label "Stāts" at bounding box center [502, 295] width 632 height 33
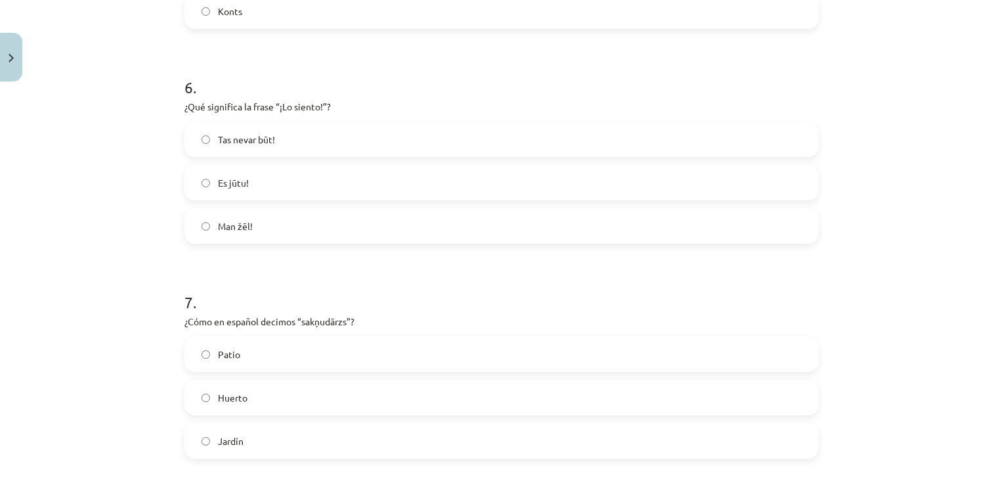
scroll to position [1288, 0]
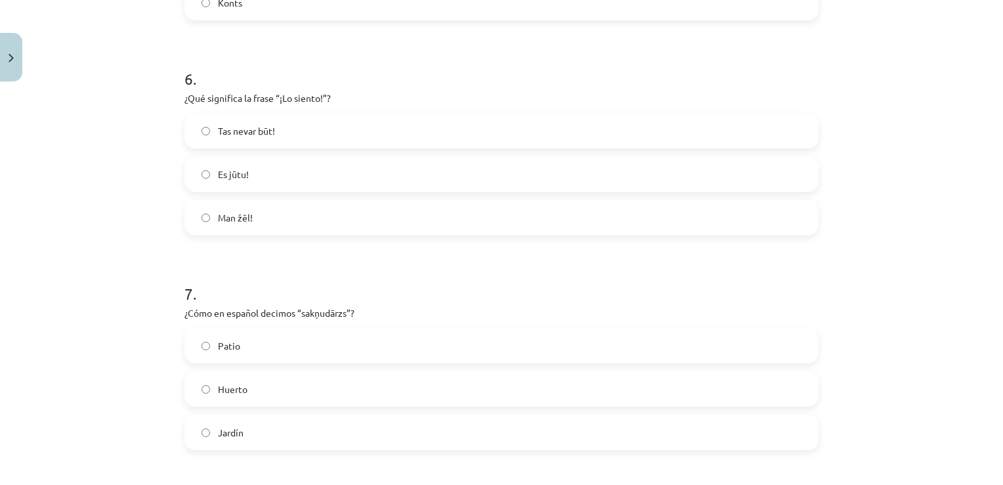
click at [320, 214] on label "Man žēl!" at bounding box center [502, 217] width 632 height 33
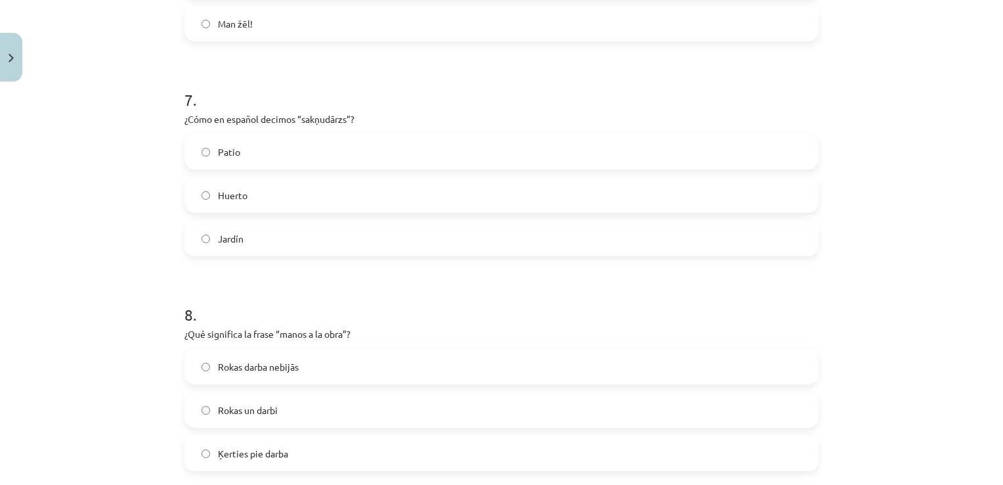
scroll to position [1509, 0]
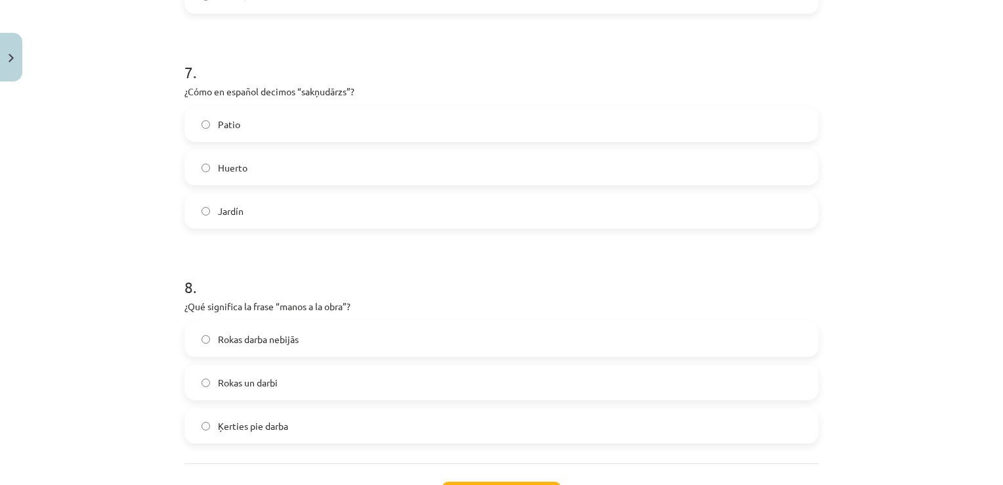
click at [288, 180] on label "Huerto" at bounding box center [502, 167] width 632 height 33
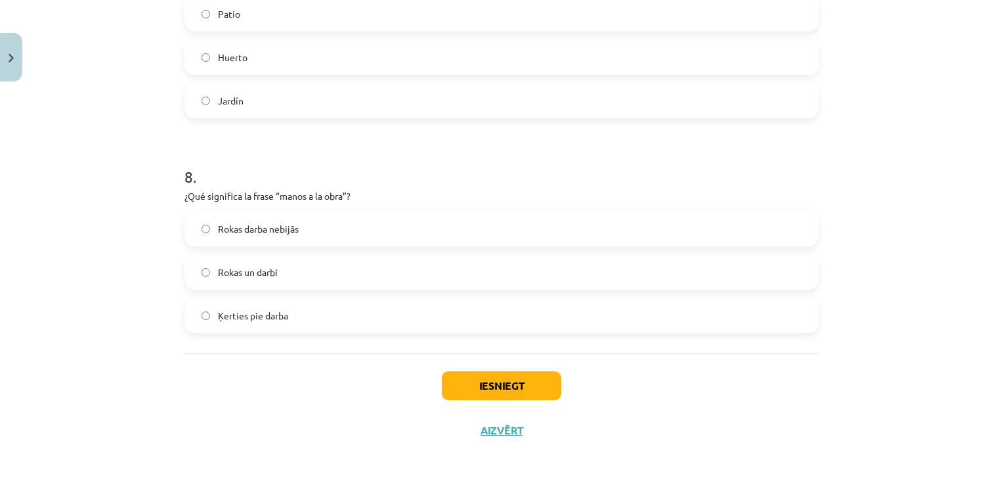
click at [276, 313] on span "Ķerties pie darba" at bounding box center [253, 316] width 70 height 14
click at [462, 389] on button "Iesniegt" at bounding box center [501, 385] width 119 height 29
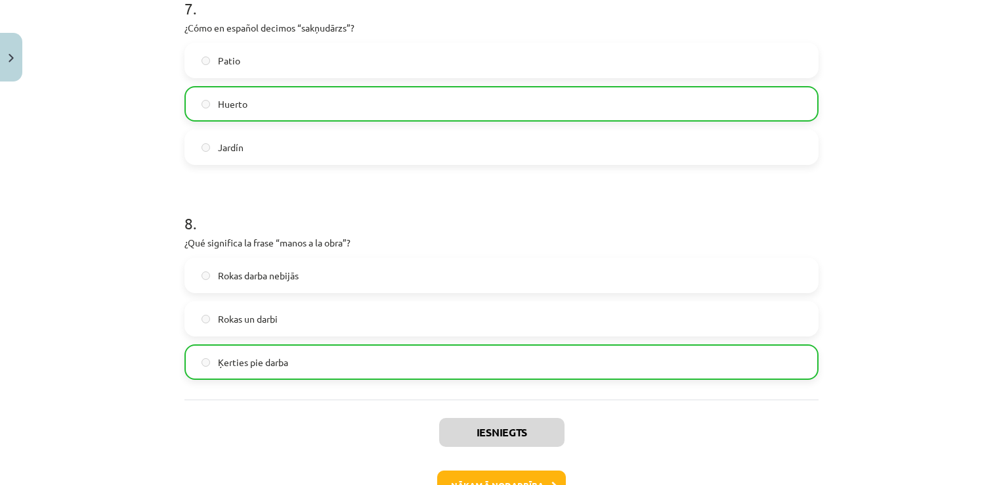
scroll to position [1661, 0]
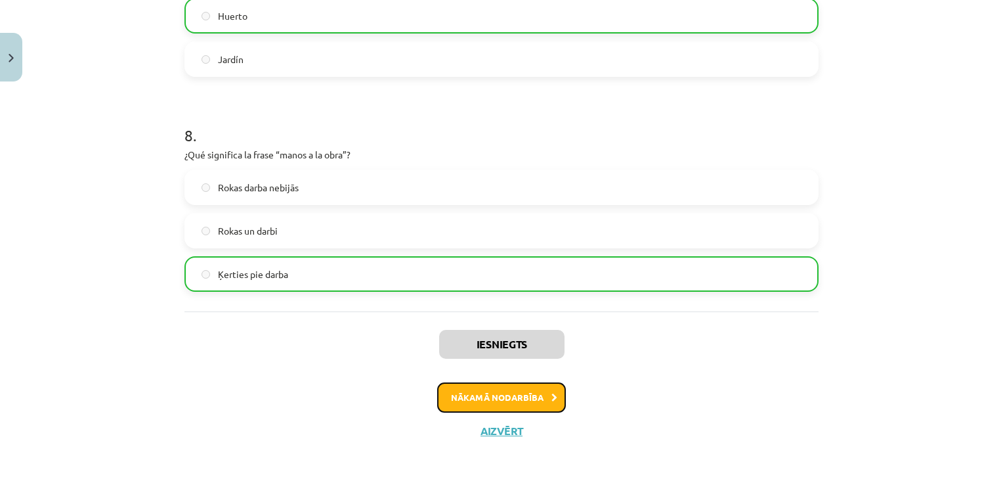
click at [504, 402] on button "Nākamā nodarbība" at bounding box center [501, 397] width 129 height 30
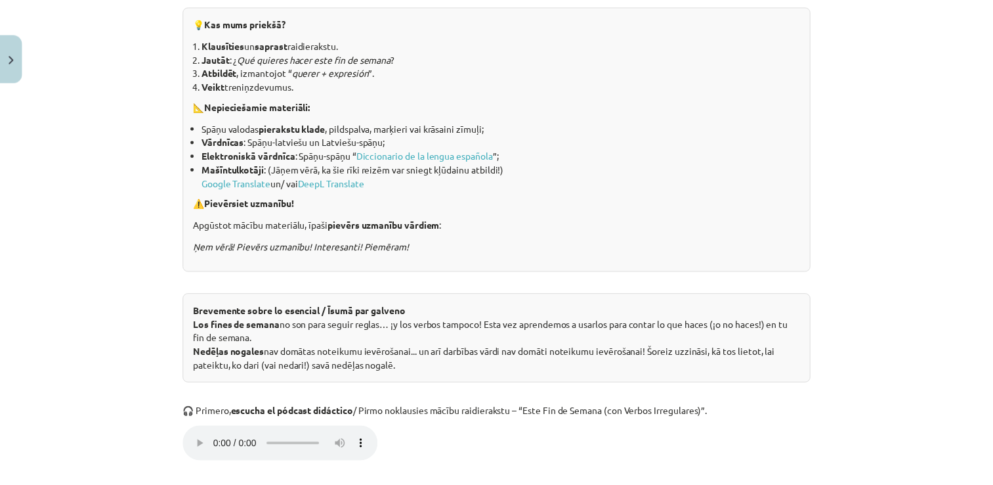
scroll to position [297, 0]
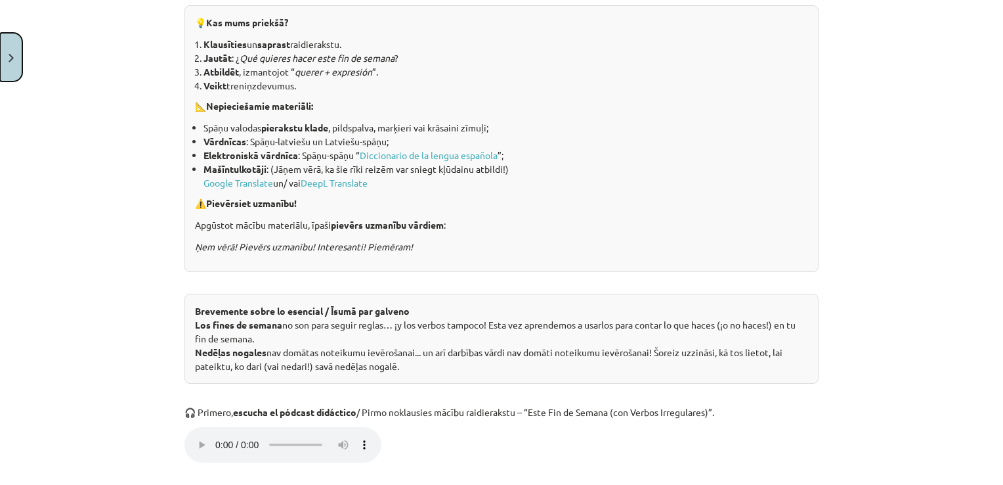
click at [7, 56] on button "Close" at bounding box center [11, 57] width 22 height 49
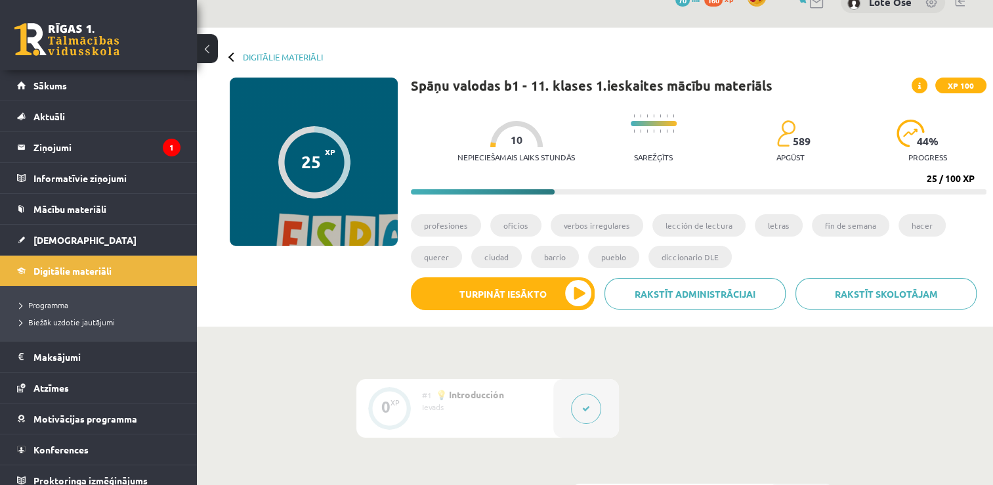
scroll to position [0, 0]
